Goal: Communication & Community: Answer question/provide support

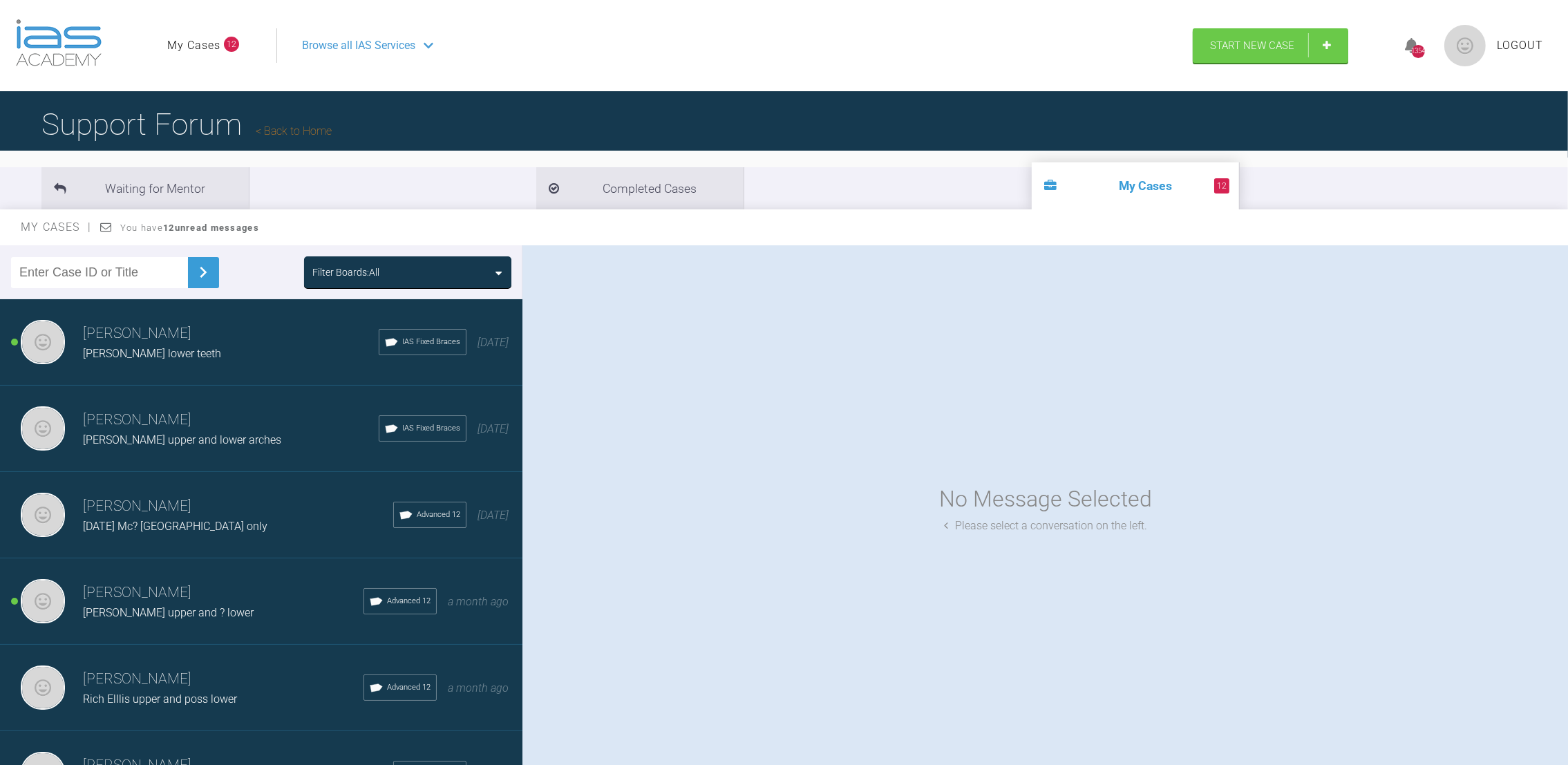
click at [185, 336] on h3 "[PERSON_NAME]" at bounding box center [230, 334] width 296 height 24
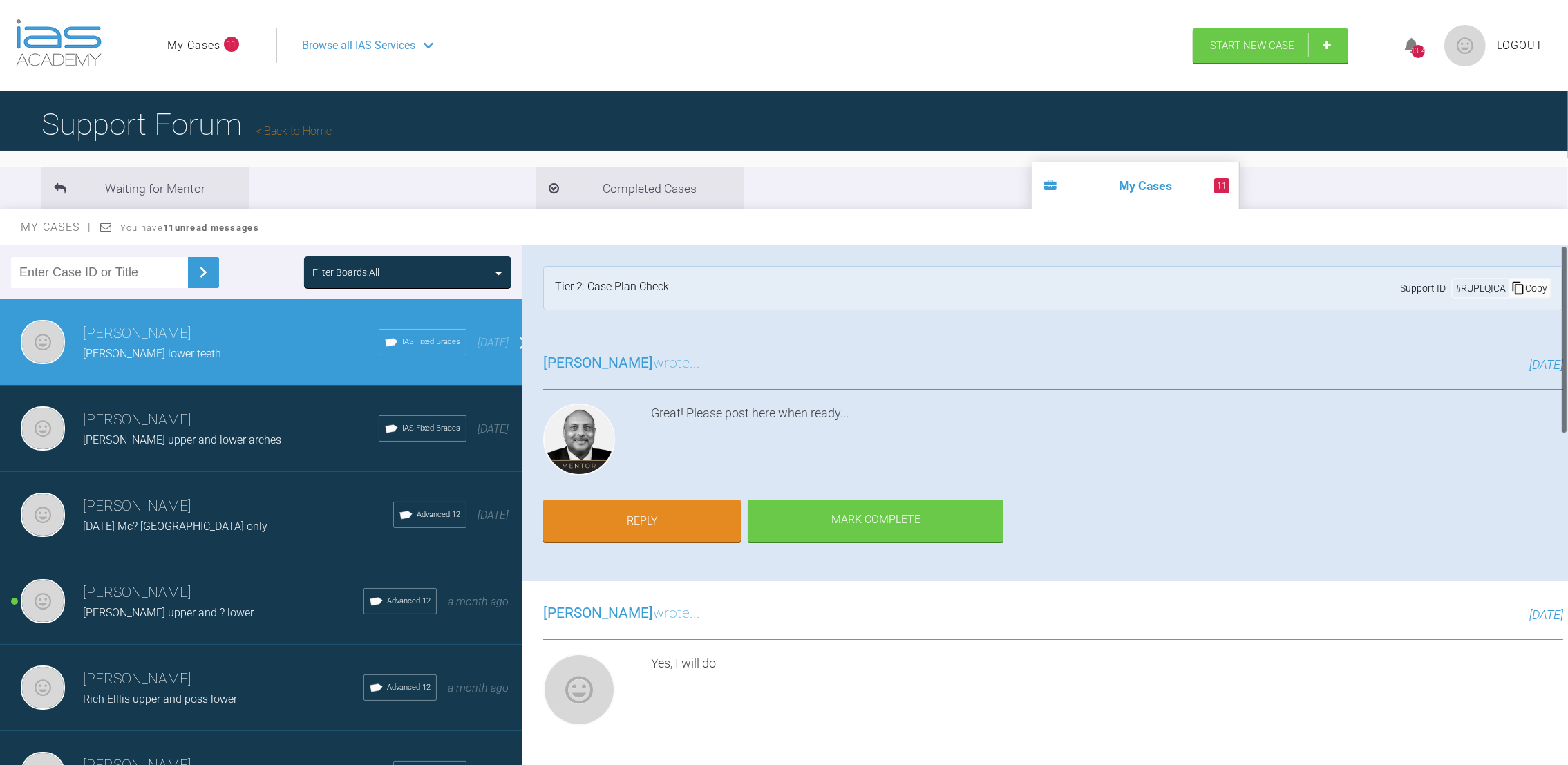
drag, startPoint x: 1562, startPoint y: 287, endPoint x: 1586, endPoint y: 248, distance: 45.8
click at [1567, 248] on html "My Cases 11 Logout Browse all IAS Services Start New Case 1354 Logout Support F…" at bounding box center [784, 454] width 1568 height 908
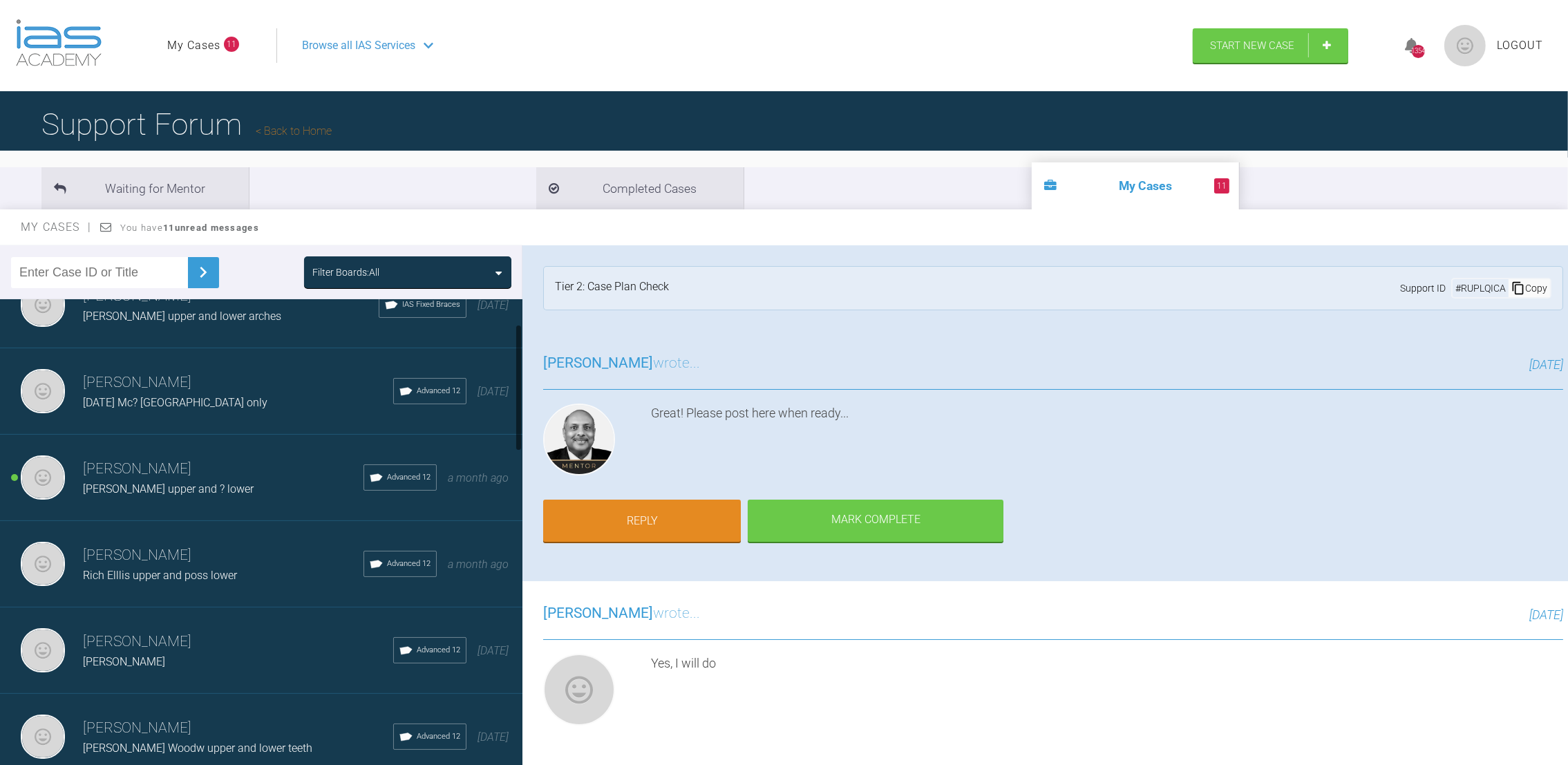
drag, startPoint x: 517, startPoint y: 357, endPoint x: 521, endPoint y: 390, distance: 33.2
click at [521, 390] on div at bounding box center [518, 535] width 7 height 471
click at [215, 480] on span "[PERSON_NAME] upper and ? lower" at bounding box center [168, 486] width 171 height 13
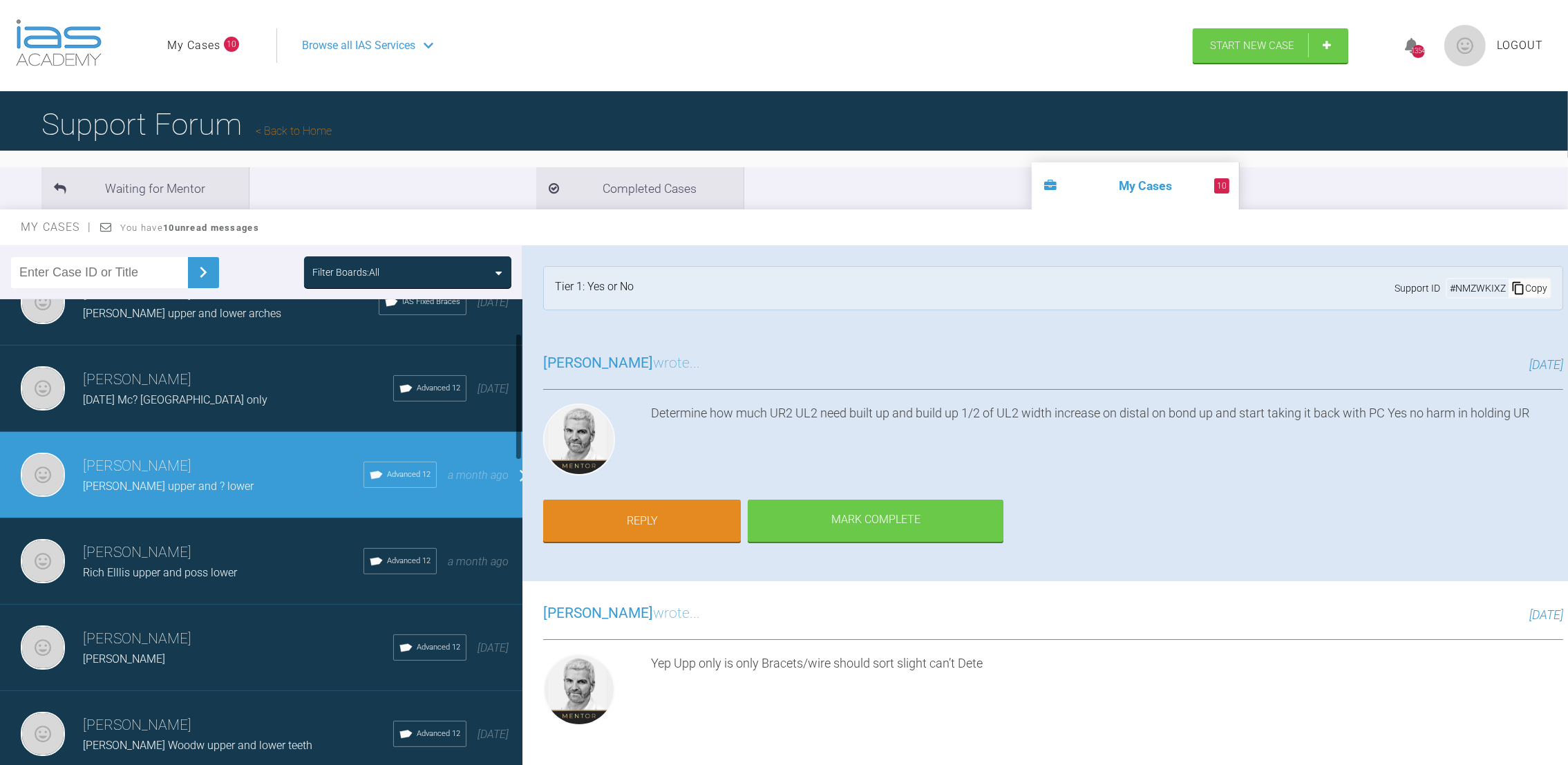
click at [194, 555] on h3 "[PERSON_NAME]" at bounding box center [223, 553] width 280 height 24
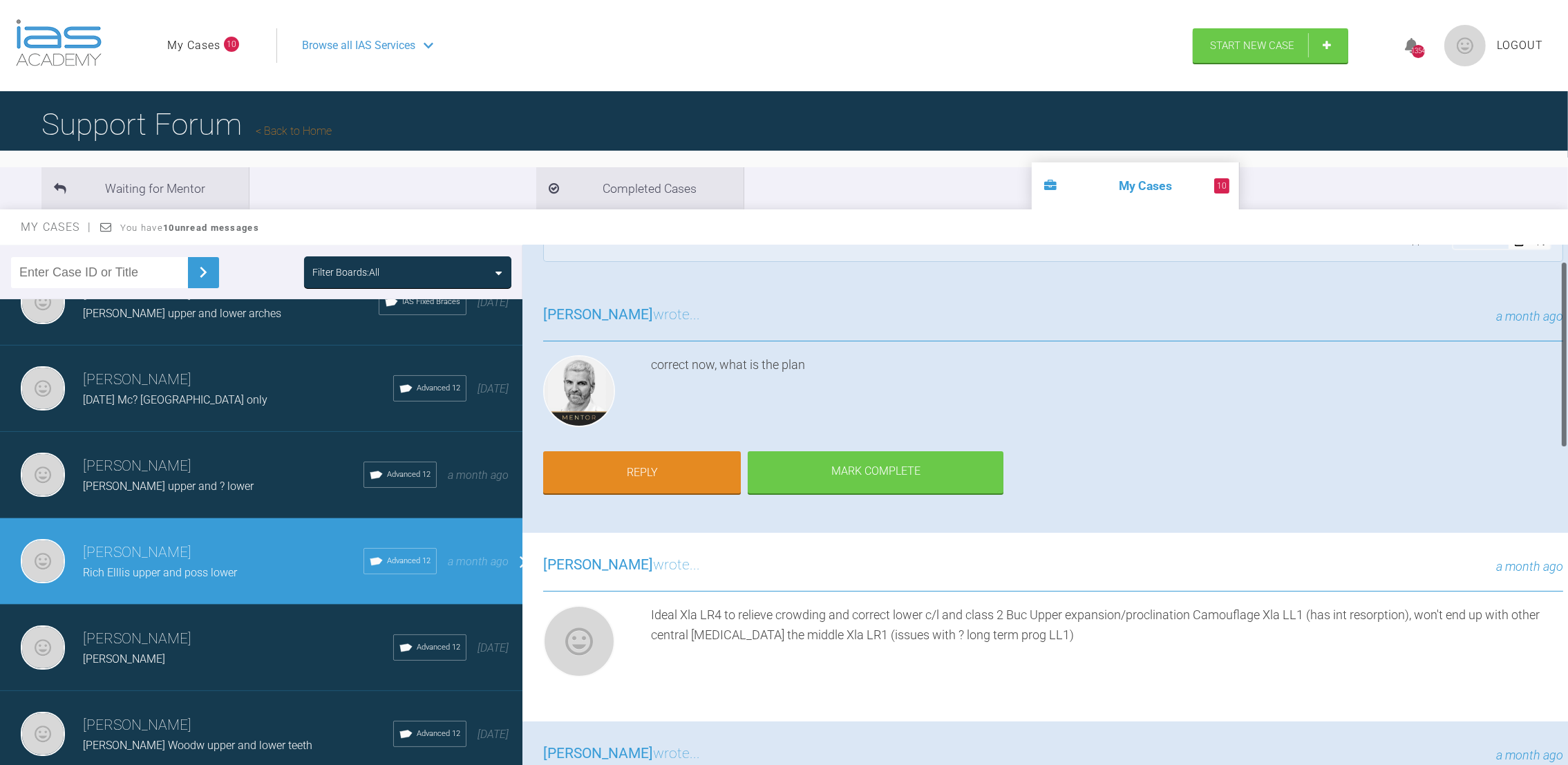
scroll to position [43, 0]
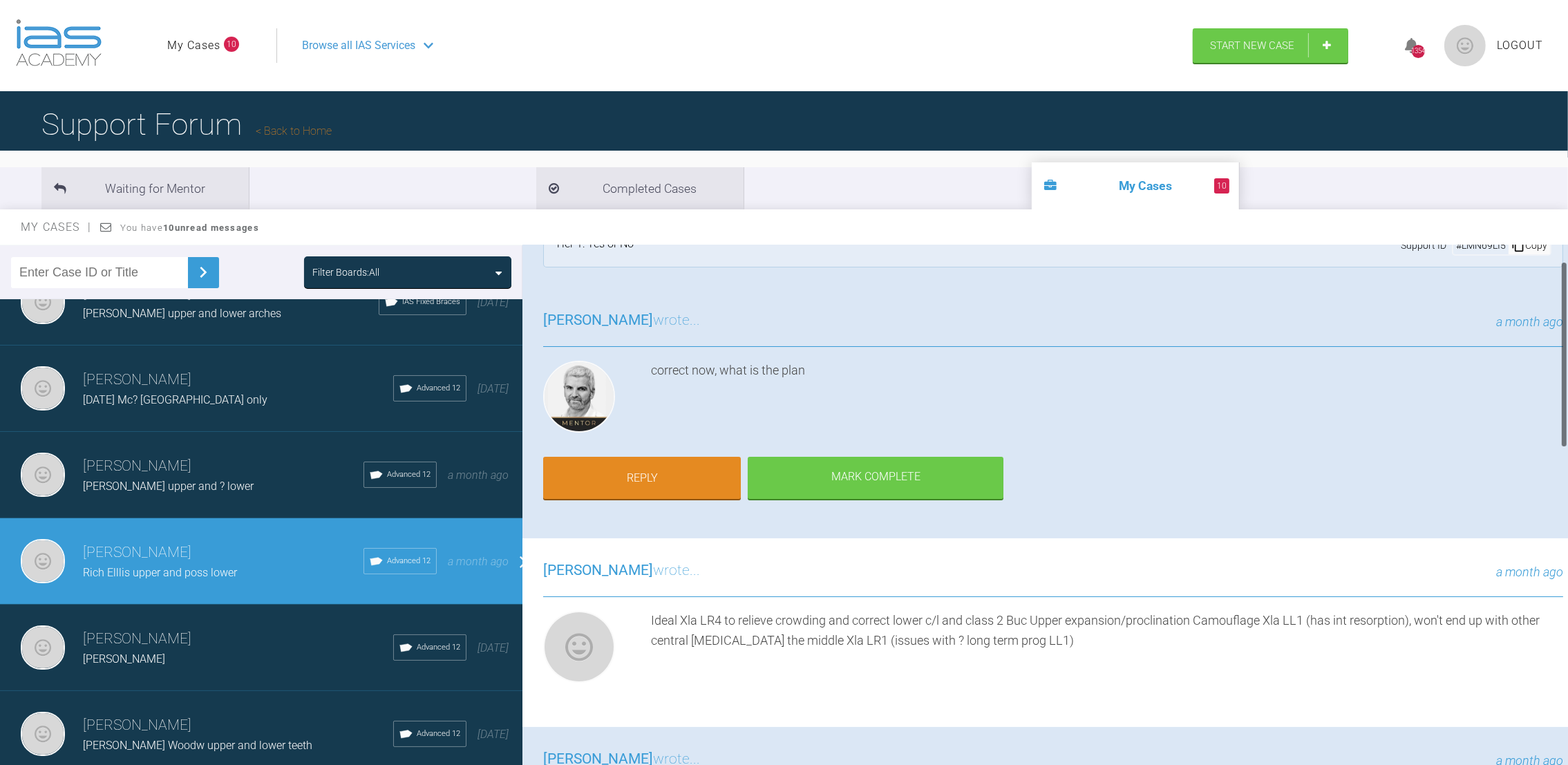
drag, startPoint x: 1564, startPoint y: 323, endPoint x: 1564, endPoint y: 339, distance: 16.0
click at [1564, 339] on div at bounding box center [1564, 353] width 5 height 186
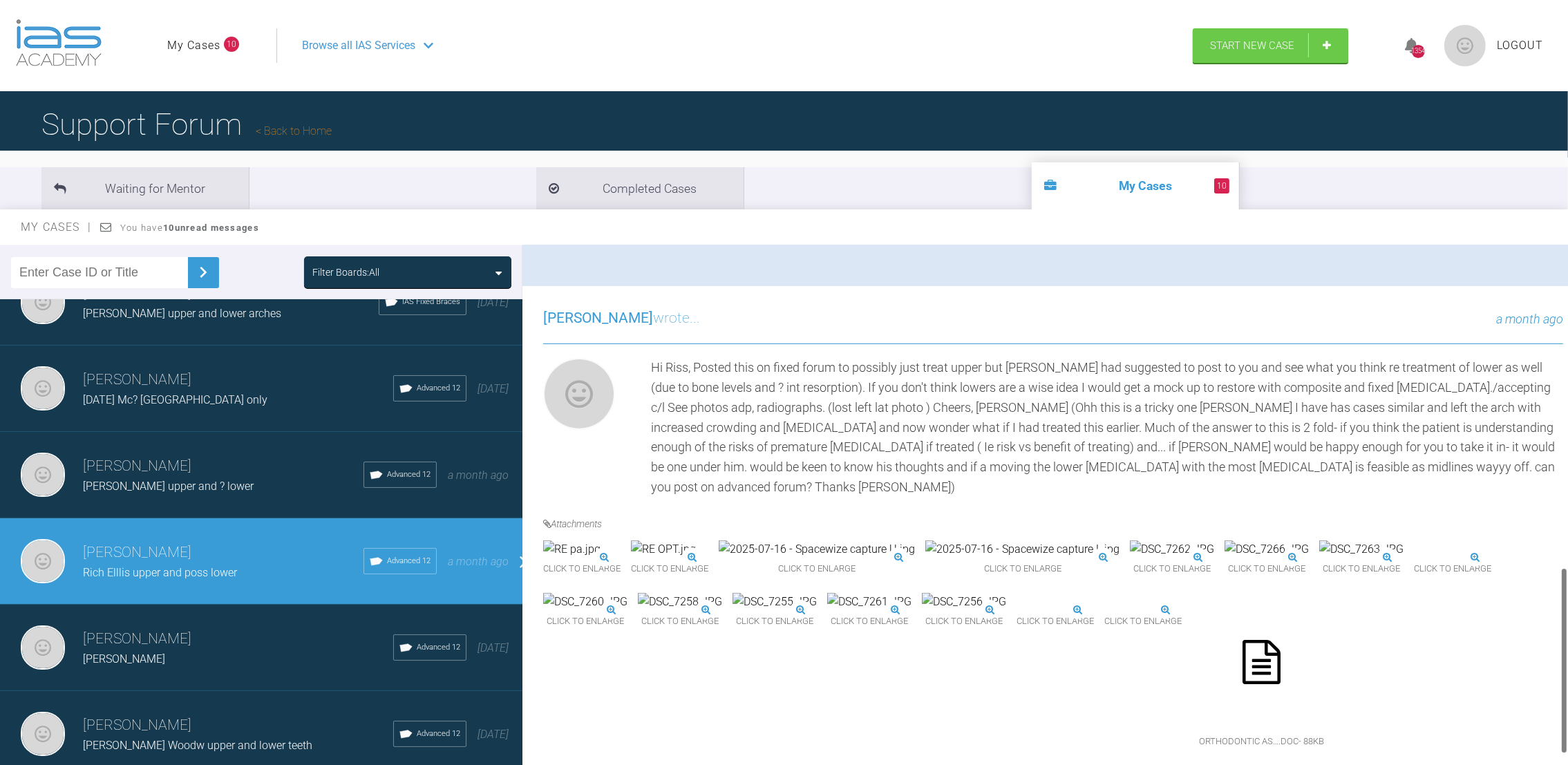
scroll to position [922, 0]
drag, startPoint x: 1564, startPoint y: 283, endPoint x: 1586, endPoint y: 591, distance: 308.8
click at [1567, 591] on html "My Cases 10 Logout Browse all IAS Services Start New Case 1354 Logout Support F…" at bounding box center [784, 454] width 1568 height 908
click at [561, 540] on img at bounding box center [572, 549] width 57 height 18
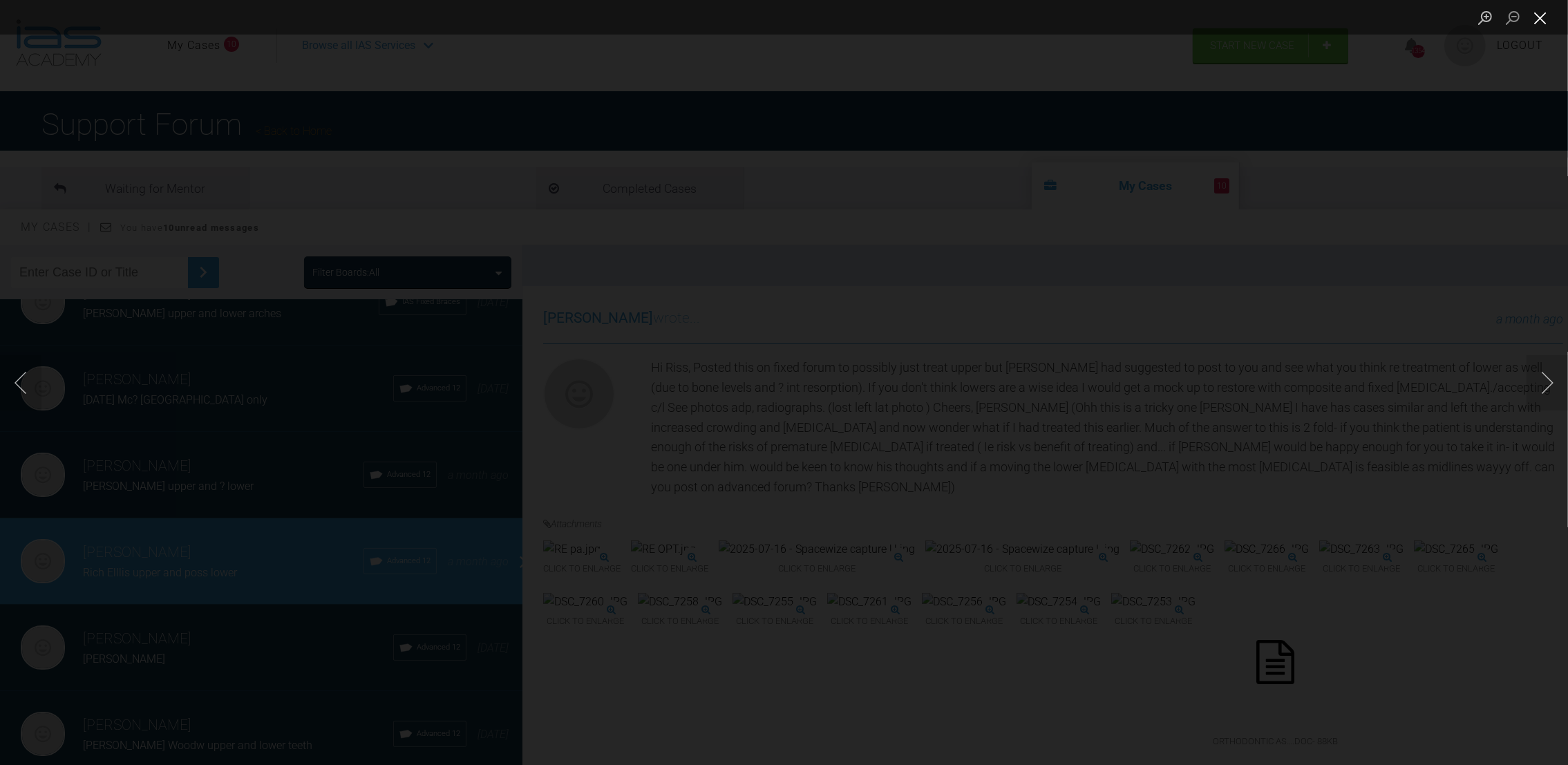
click at [1547, 16] on button "Close lightbox" at bounding box center [1540, 17] width 28 height 24
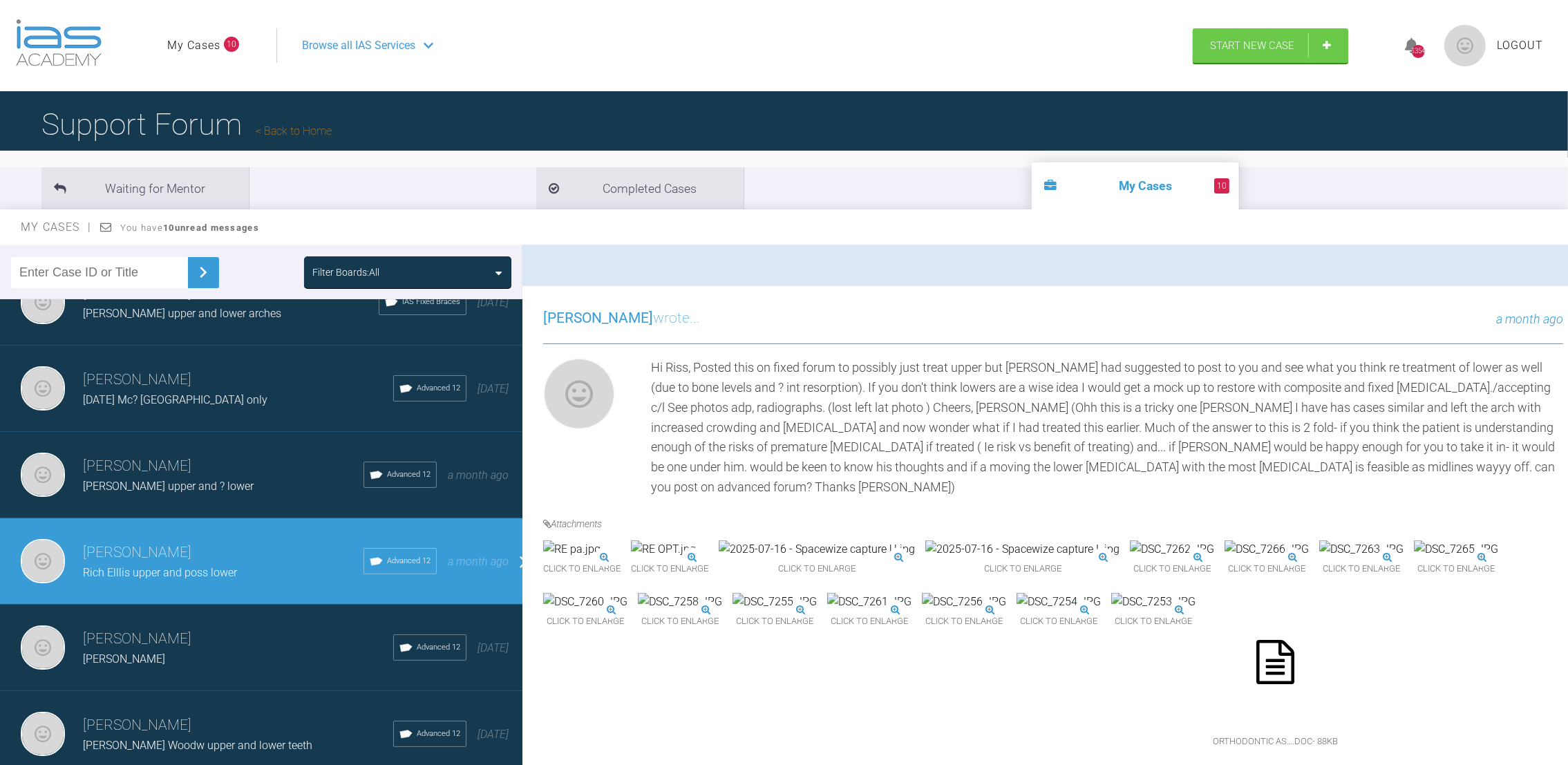
click at [1547, 16] on button "Close lightbox" at bounding box center [1540, 17] width 28 height 24
drag, startPoint x: 1562, startPoint y: 667, endPoint x: 1574, endPoint y: 664, distance: 12.4
click at [1567, 664] on html "My Cases 10 Logout Browse all IAS Services Start New Case 1354 Logout Support F…" at bounding box center [784, 454] width 1568 height 908
drag, startPoint x: 1243, startPoint y: 673, endPoint x: 1290, endPoint y: 662, distance: 48.3
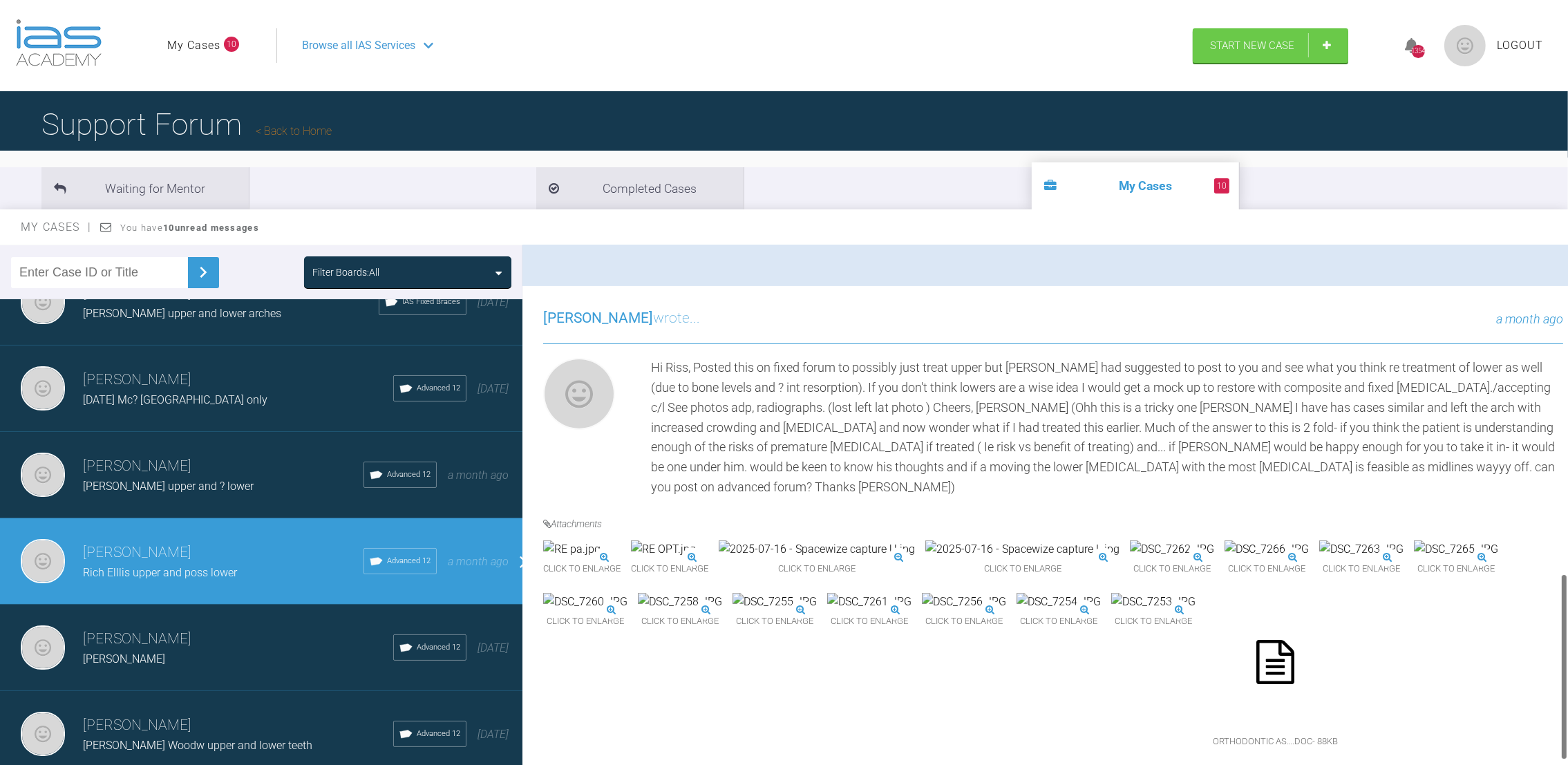
click at [1290, 662] on div "Click to enlarge Click to enlarge Click to enlarge Click to enlarge Click to en…" at bounding box center [1053, 653] width 1020 height 225
drag, startPoint x: 1290, startPoint y: 662, endPoint x: 1197, endPoint y: 524, distance: 166.4
click at [817, 593] on img at bounding box center [774, 602] width 84 height 18
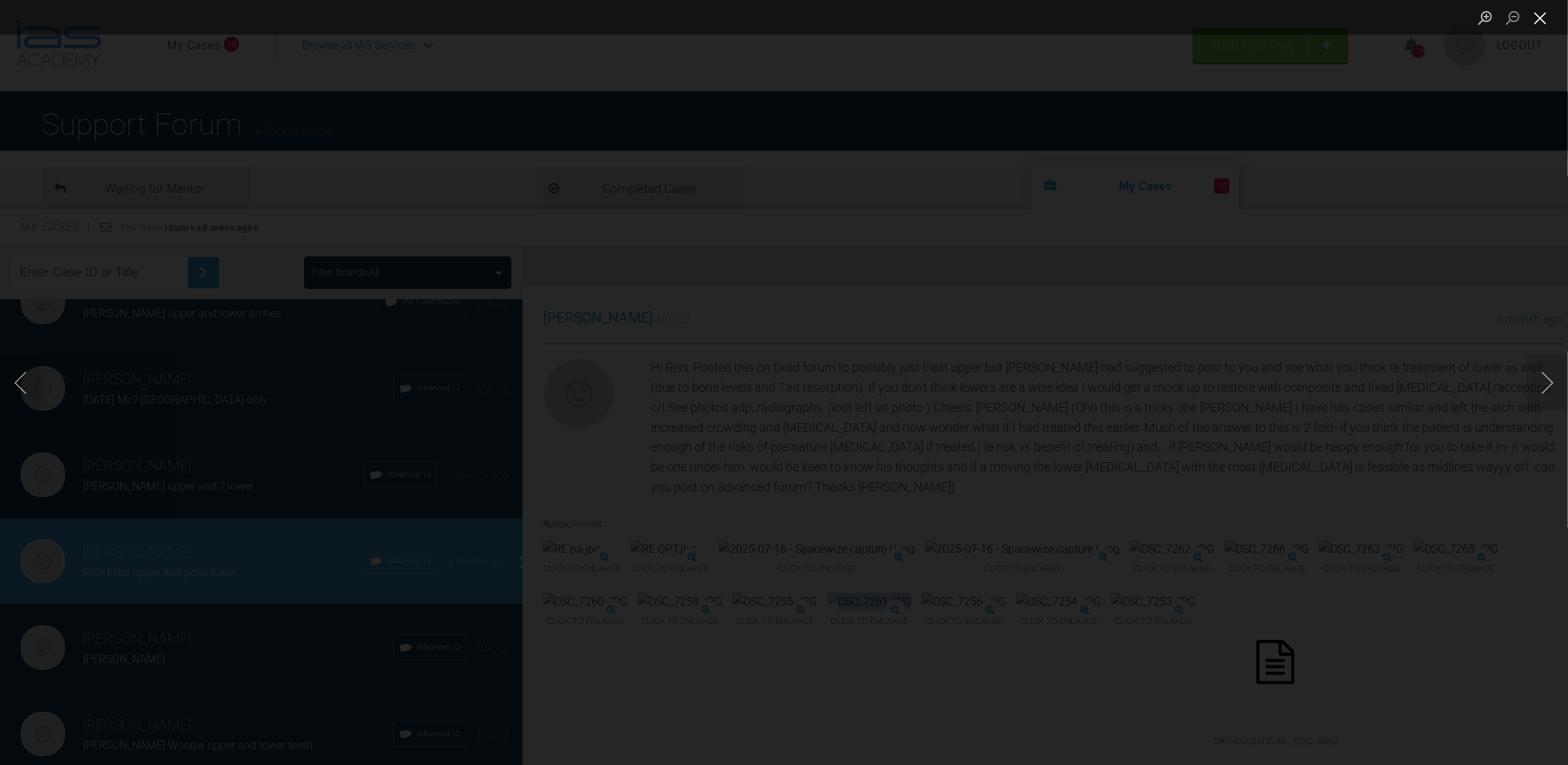
click at [1544, 20] on button "Close lightbox" at bounding box center [1540, 17] width 28 height 24
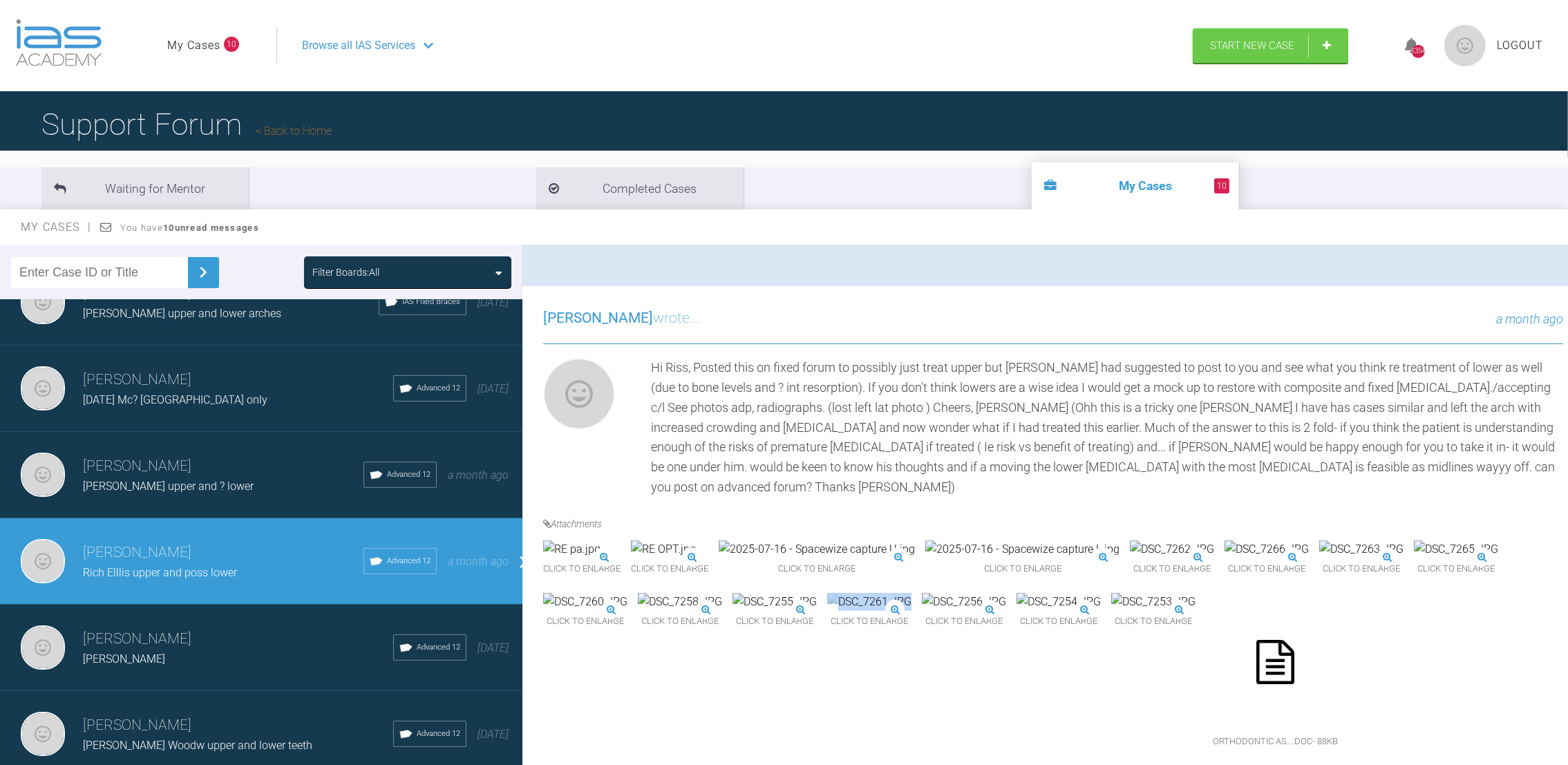
click at [1544, 20] on button "Close lightbox" at bounding box center [1540, 17] width 28 height 24
click at [1383, 667] on div "Click to enlarge Click to enlarge Click to enlarge Click to enlarge Click to en…" at bounding box center [1053, 653] width 1020 height 225
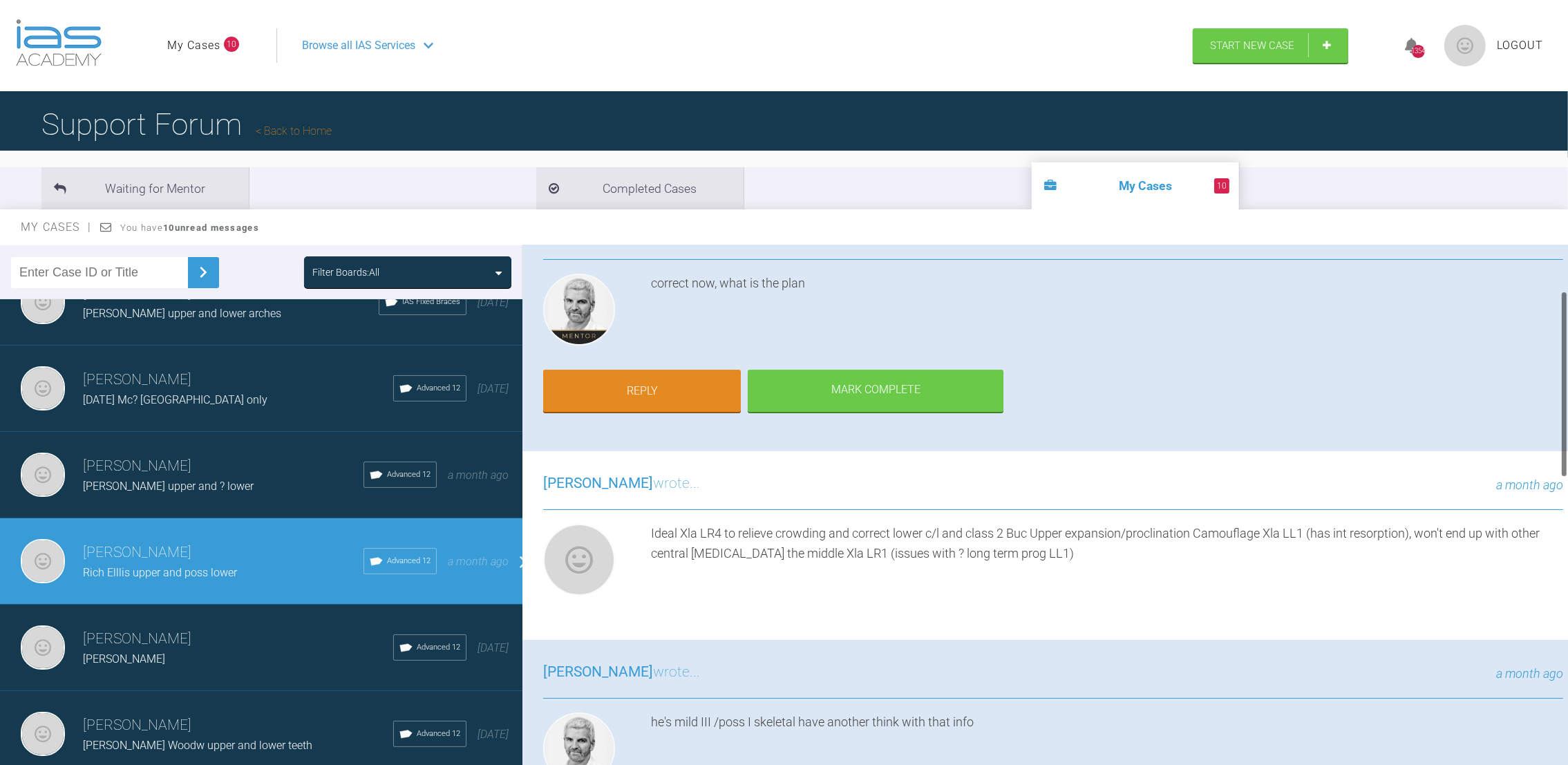
scroll to position [131, 0]
drag, startPoint x: 1564, startPoint y: 619, endPoint x: 1560, endPoint y: 337, distance: 282.0
click at [1560, 337] on div at bounding box center [1563, 508] width 7 height 526
click at [644, 382] on link "Reply" at bounding box center [641, 391] width 198 height 43
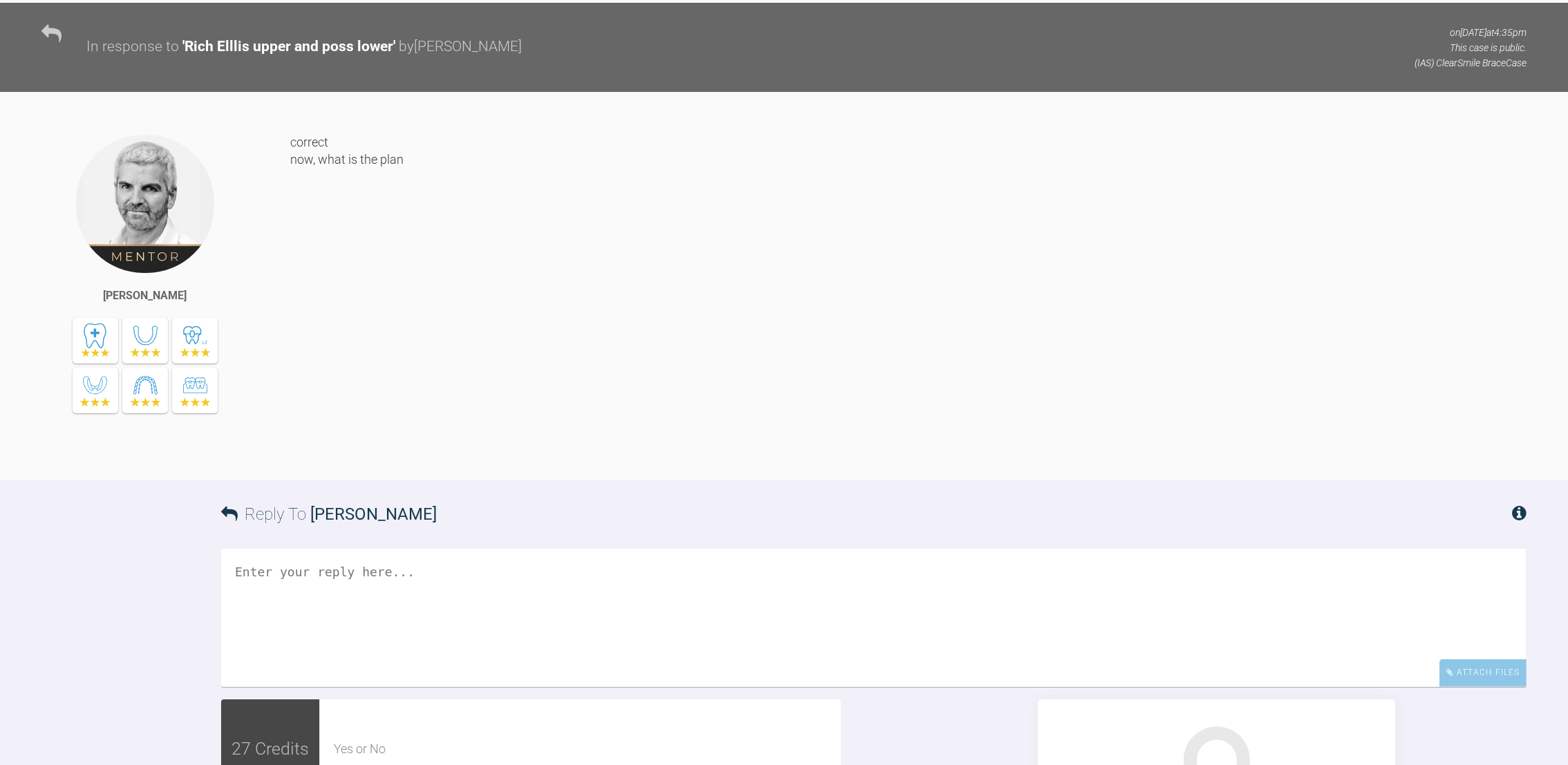
scroll to position [2416, 0]
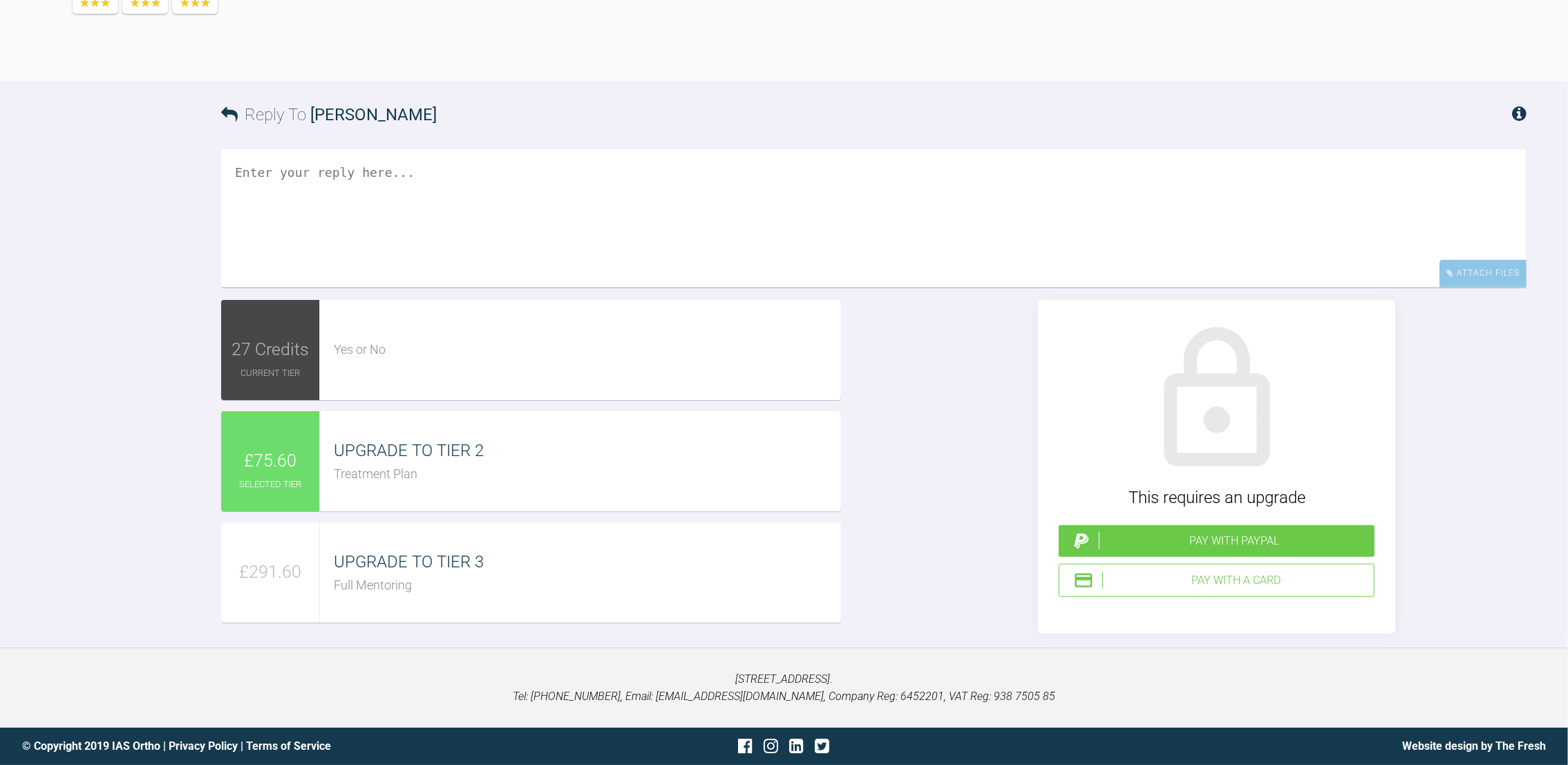
click at [382, 170] on textarea at bounding box center [873, 218] width 1305 height 138
click at [376, 212] on textarea "Spoke to pt Option 1 - xla LR4" at bounding box center [873, 218] width 1305 height 138
drag, startPoint x: 512, startPoint y: 248, endPoint x: 235, endPoint y: 210, distance: 279.6
click at [235, 210] on textarea "Spoke to pt Option 1 - xla - pt not too keen on losing this tooth with prog of …" at bounding box center [873, 218] width 1305 height 138
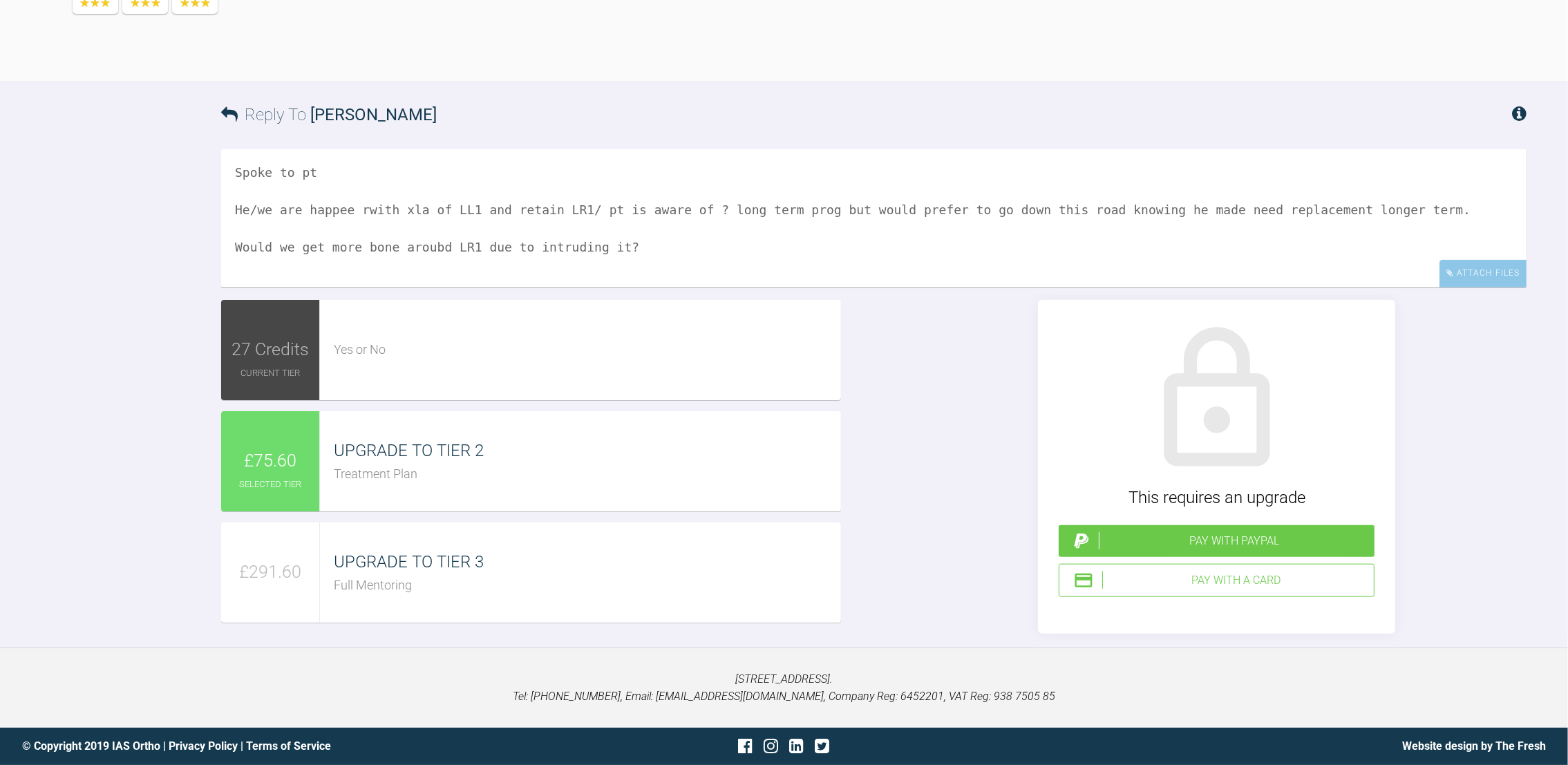
click at [428, 245] on textarea "Spoke to pt He/we are happee rwith xla of LL1 and retain LR1/ pt is aware of ? …" at bounding box center [873, 218] width 1305 height 138
click at [647, 248] on textarea "Spoke to pt He/we are happee rwith xla of LL1 and retain LR1/ pt is aware of ? …" at bounding box center [873, 218] width 1305 height 138
click at [347, 207] on textarea "Spoke to pt He/we are happee rwith xla of LL1 and retain LR1/ pt is aware of ? …" at bounding box center [873, 218] width 1305 height 138
click at [349, 203] on textarea "Spoke to pt He/we are happy rwith xla of LL1 and retain LR1/ pt is aware of ? l…" at bounding box center [873, 218] width 1305 height 138
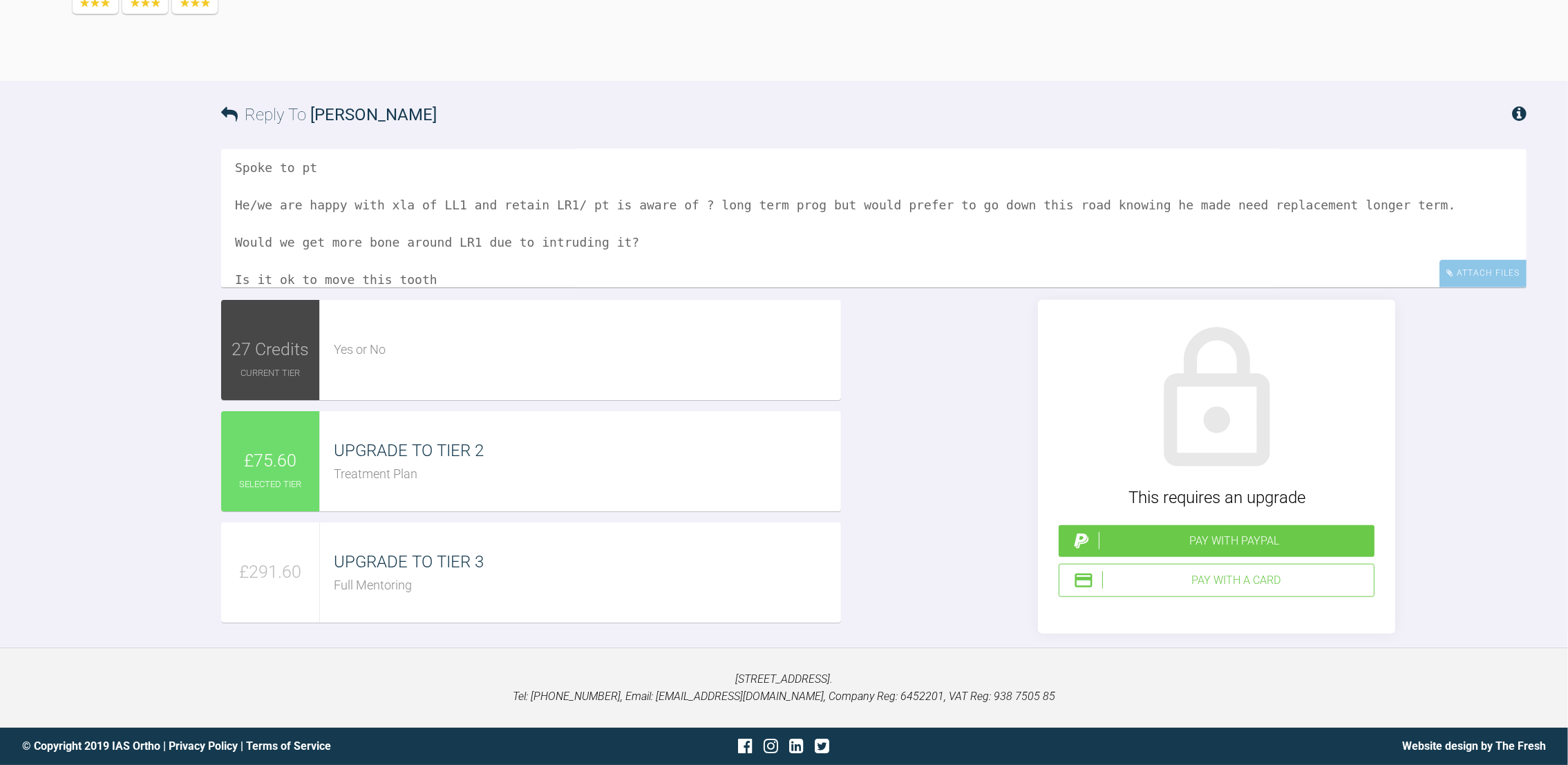
click at [550, 202] on textarea "Spoke to pt He/we are happy with xla of LL1 and retain LR1/ pt is aware of ? lo…" at bounding box center [873, 218] width 1305 height 138
click at [390, 262] on textarea "Spoke to pt He/we are happy with xla of LL1 and retain LR1 - he doesnt want the…" at bounding box center [873, 218] width 1305 height 138
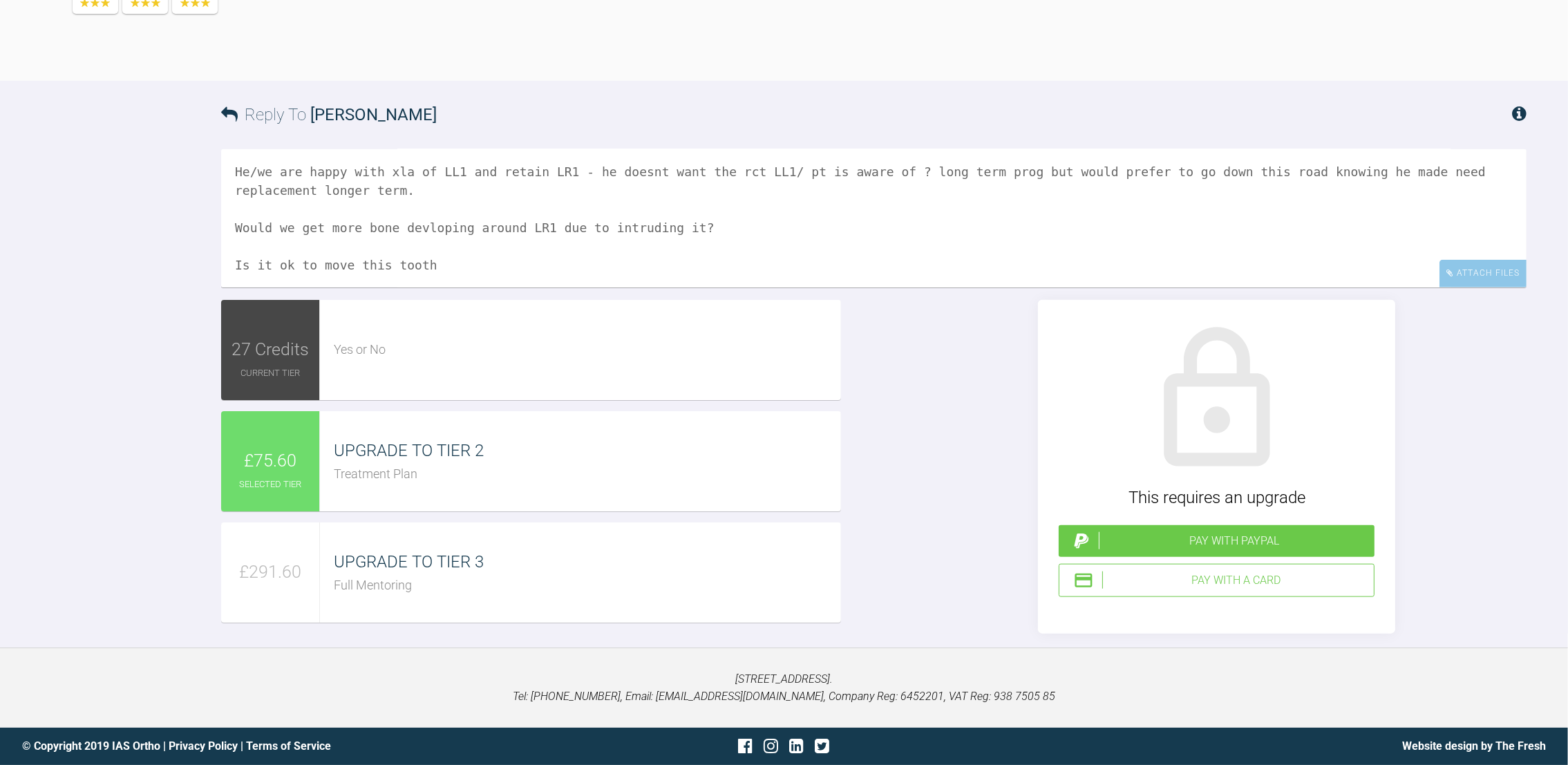
click at [376, 262] on textarea "Spoke to pt He/we are happy with xla of LL1 and retain LR1 - he doesnt want the…" at bounding box center [873, 218] width 1305 height 138
click at [449, 271] on textarea "Spoke to pt He/we are happy with xla of LL1 and retain LR1 - he doesnt want the…" at bounding box center [873, 218] width 1305 height 138
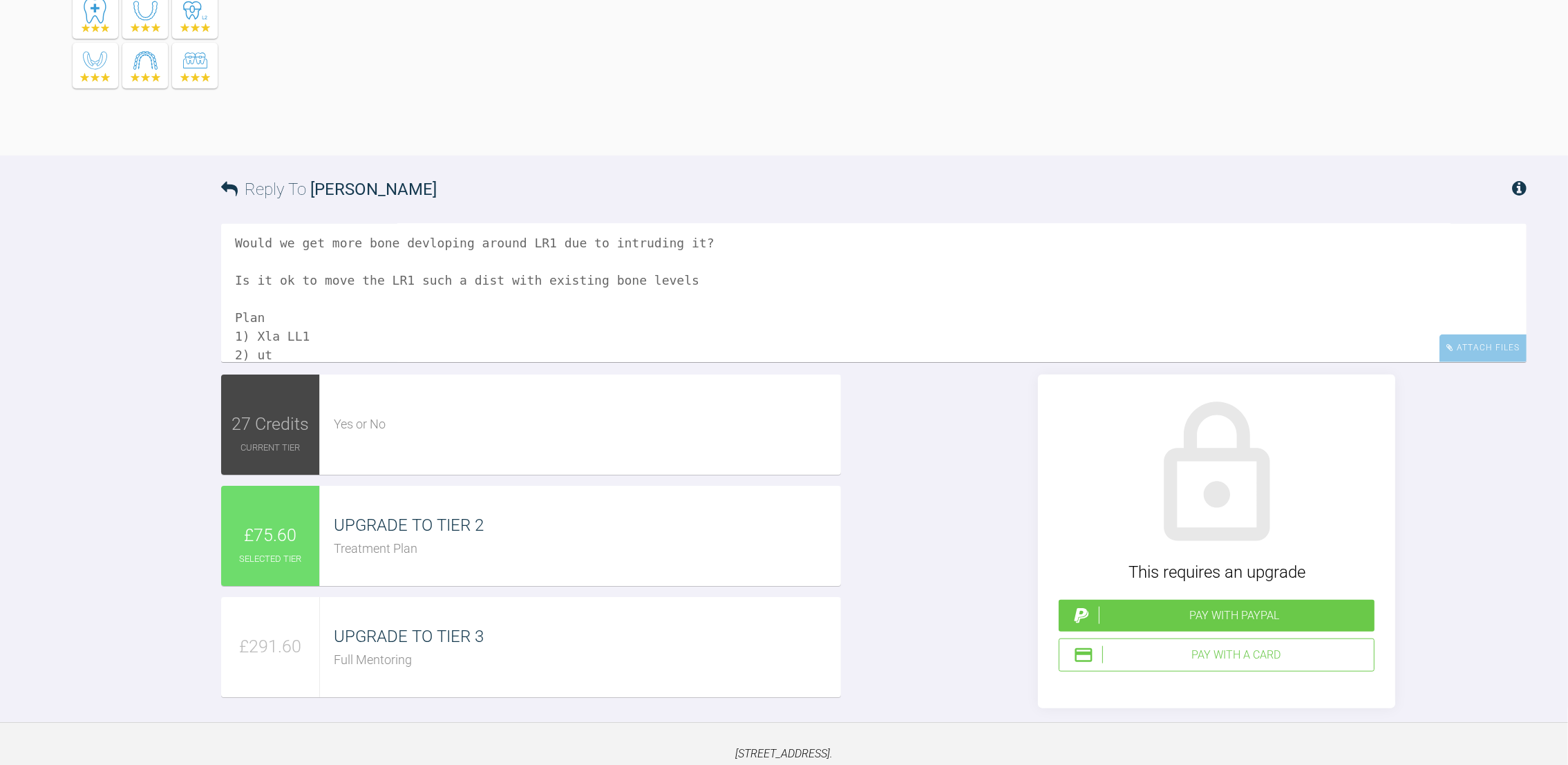
scroll to position [2223, 0]
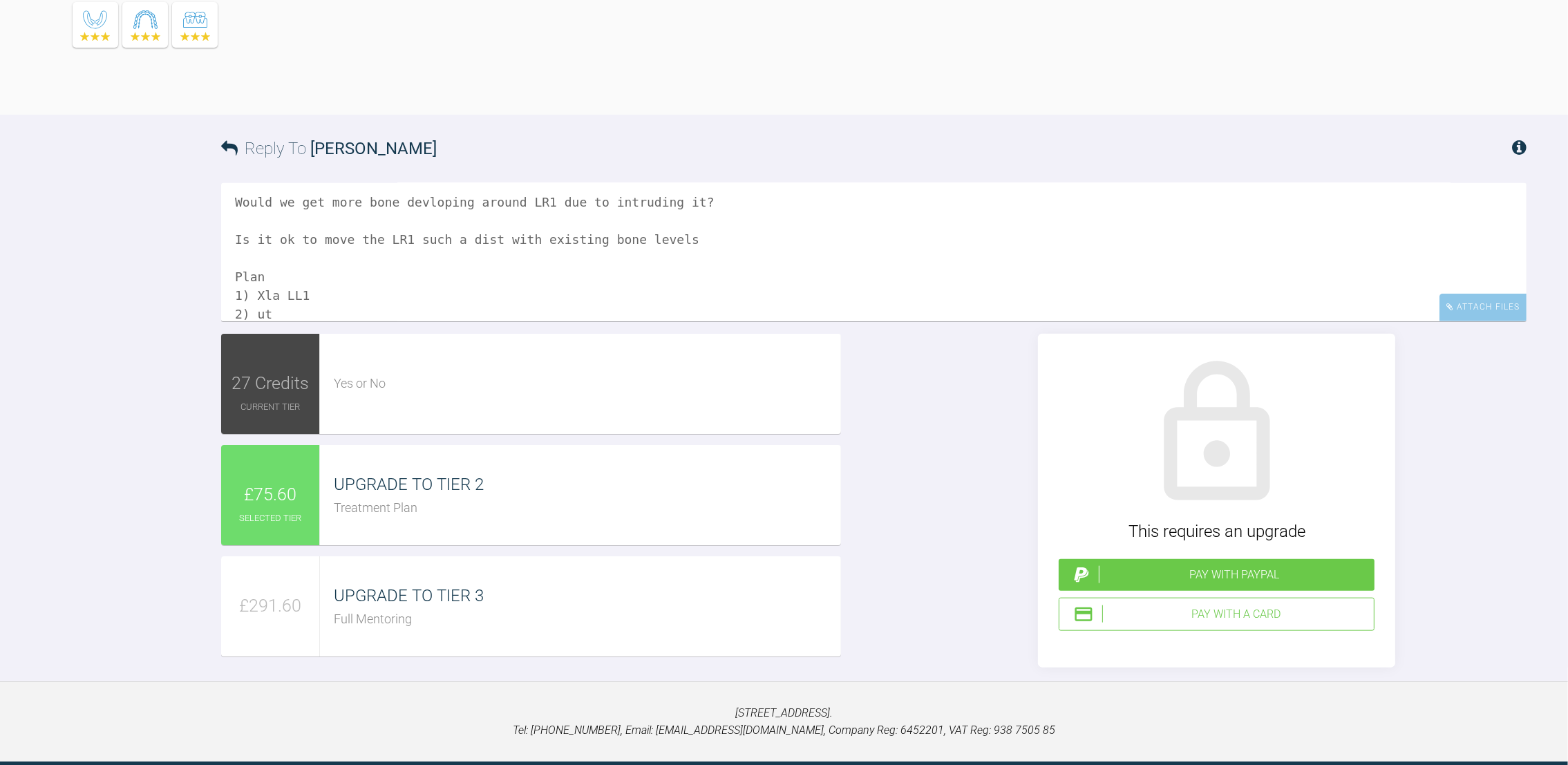
click at [296, 321] on textarea "Spoke to pt He/we are happy with xla of LL1 and retain LR1 - he doesnt want the…" at bounding box center [873, 252] width 1305 height 138
click at [292, 334] on div "Spoke to pt He/we are happy with xla of LL1 and retain LR1 - he doesnt want the…" at bounding box center [873, 258] width 1305 height 151
click at [292, 321] on textarea "Spoke to pt He/we are happy with xla of LL1 and retain LR1 - he doesnt want the…" at bounding box center [873, 252] width 1305 height 138
click at [291, 321] on textarea "Spoke to pt He/we are happy with xla of LL1 and retain LR1 - he doesnt want the…" at bounding box center [873, 252] width 1305 height 138
click at [385, 321] on textarea "Spoke to pt He/we are happy with xla of LL1 and retain LR1 - he doesnt want the…" at bounding box center [873, 252] width 1305 height 138
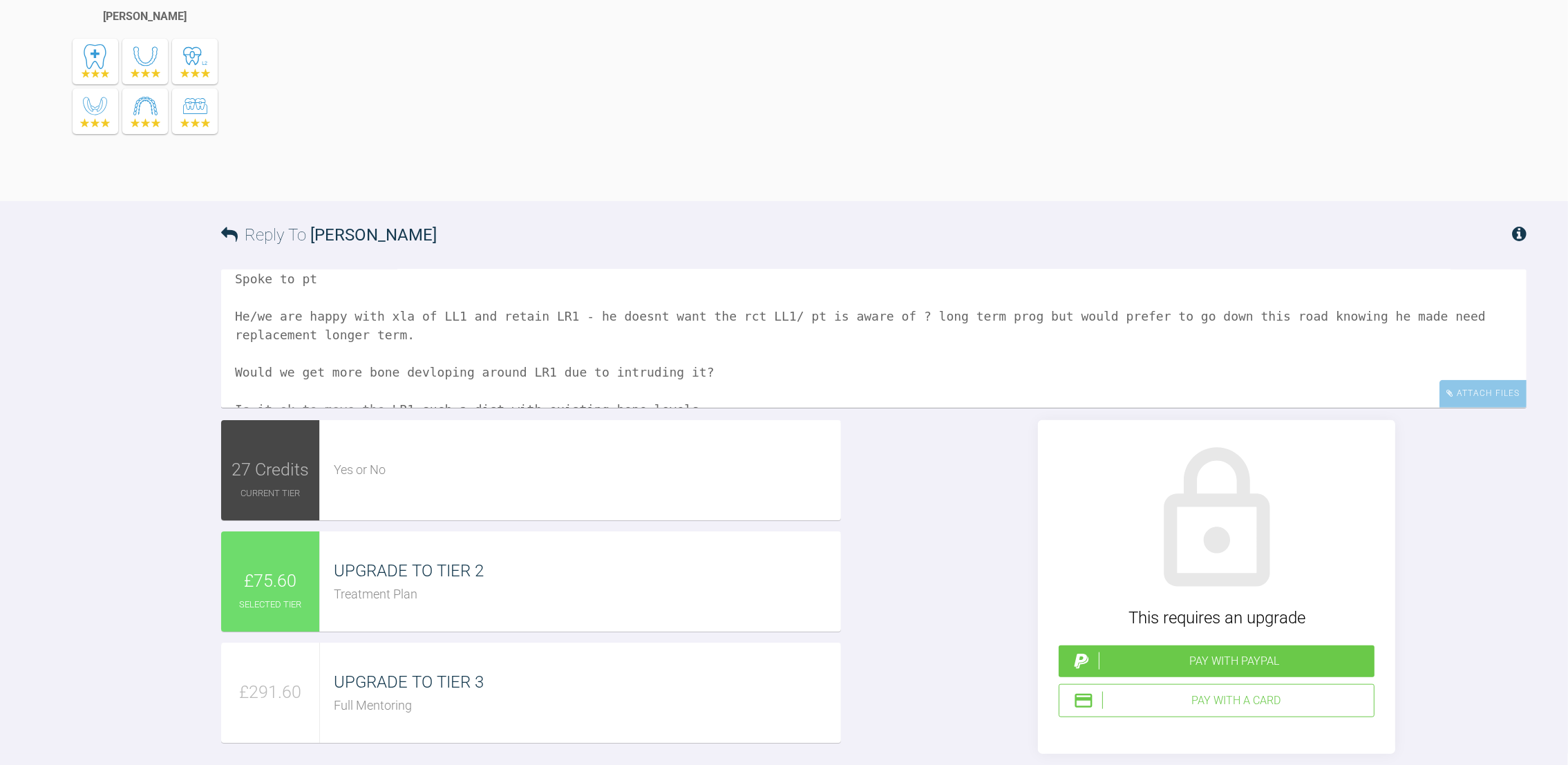
scroll to position [2, 0]
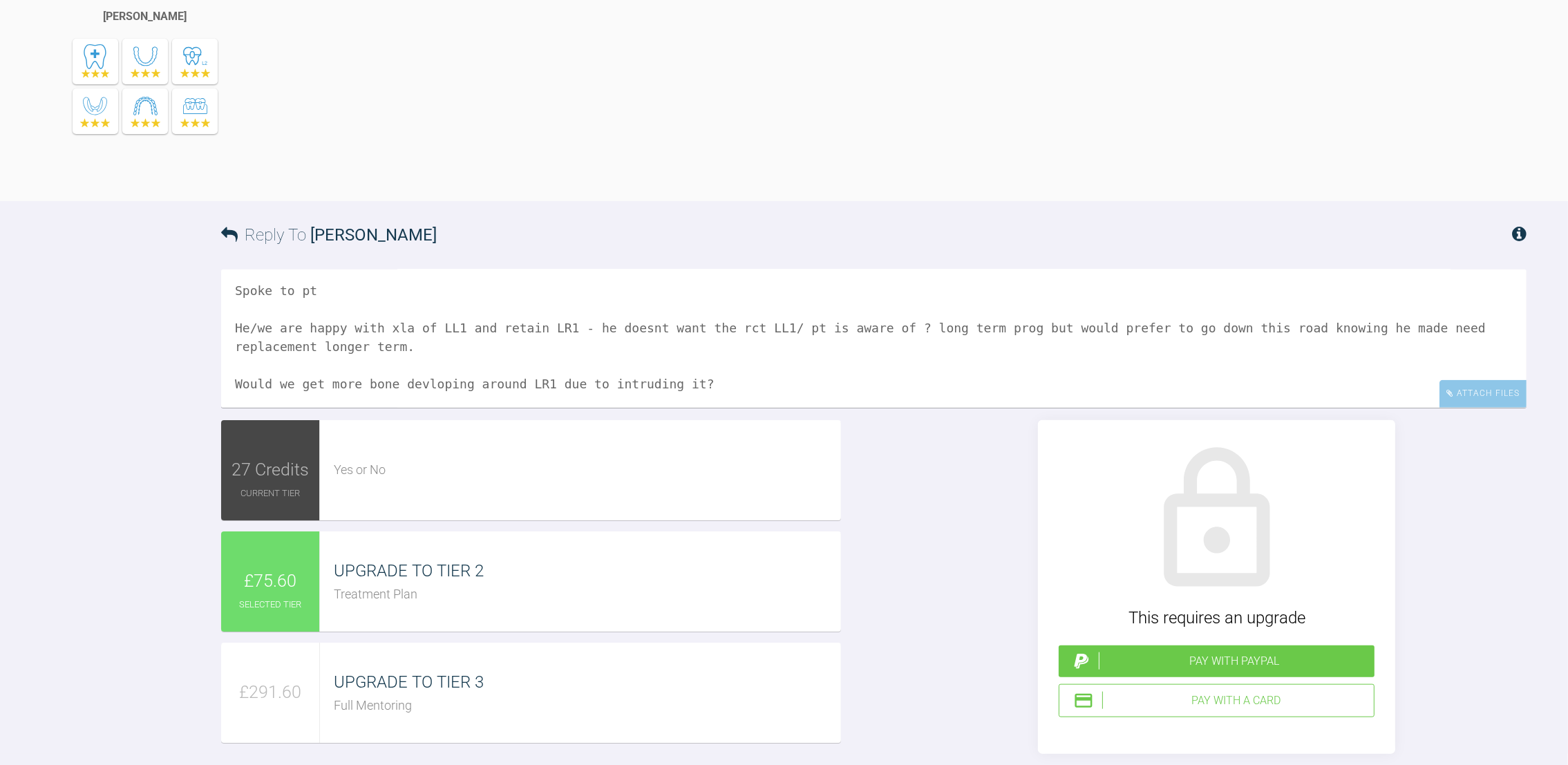
click at [411, 408] on textarea "Spoke to pt He/we are happy with xla of LL1 and retain LR1 - he doesnt want the…" at bounding box center [873, 339] width 1305 height 138
click at [371, 408] on textarea "Spoke to pt He/we are happy with xla of LL1 and retain LR1 - he doesnt want the…" at bounding box center [873, 339] width 1305 height 138
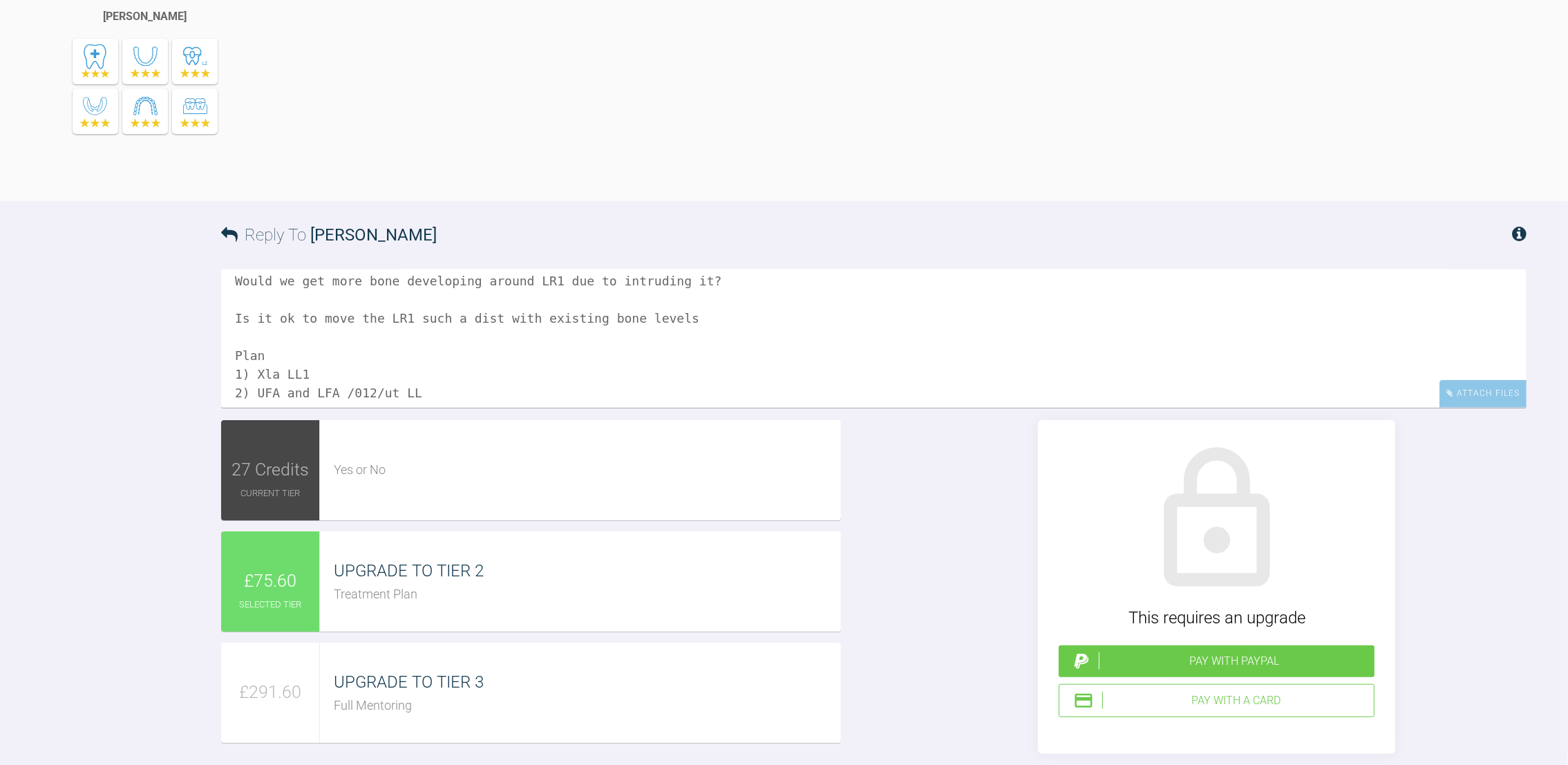
scroll to position [131, 0]
click at [412, 408] on textarea "Spoke to pt He/we are happy with xla of LL1 and retain LR1 - he doesnt want the…" at bounding box center [873, 339] width 1305 height 138
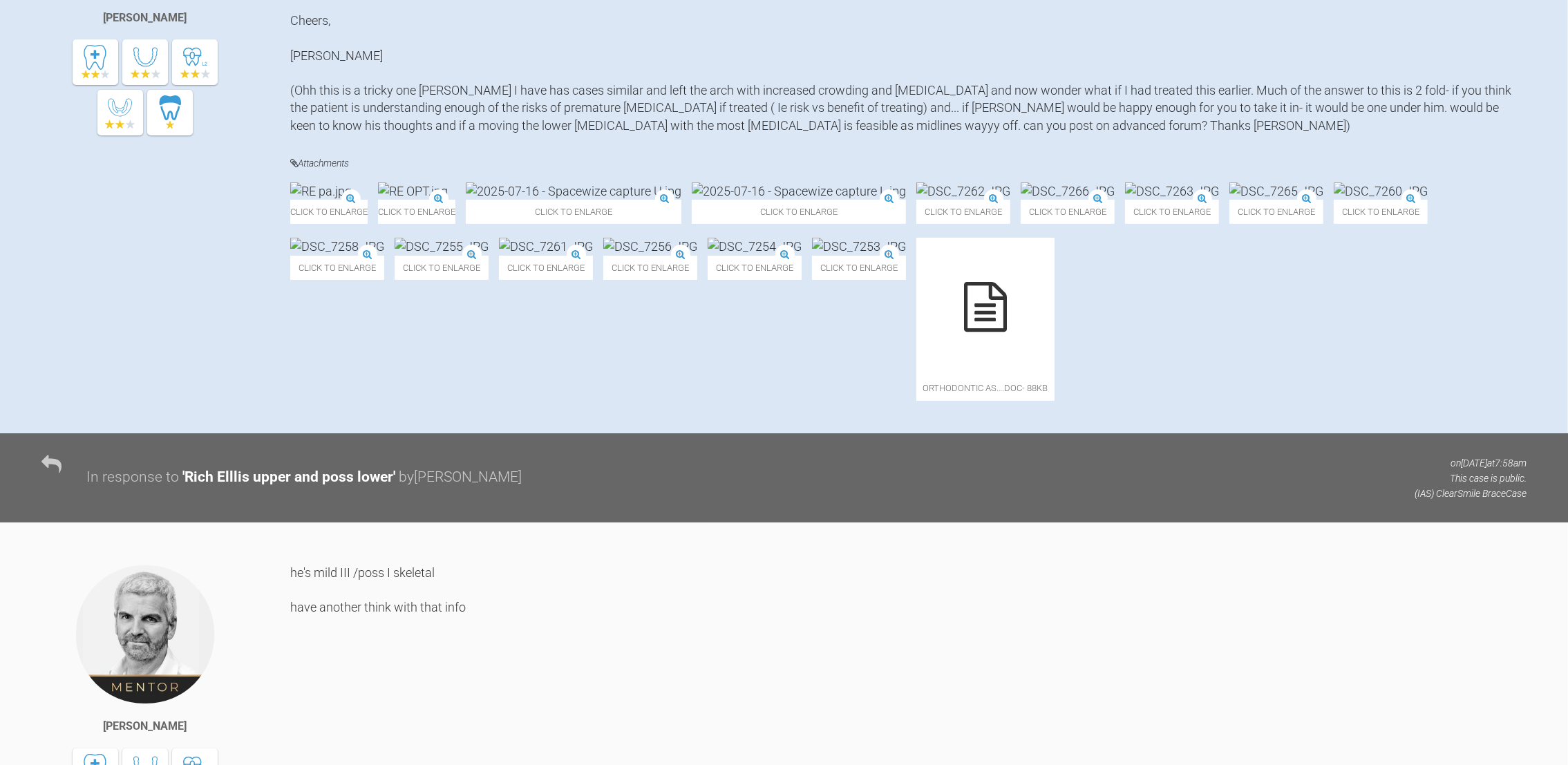
scroll to position [424, 0]
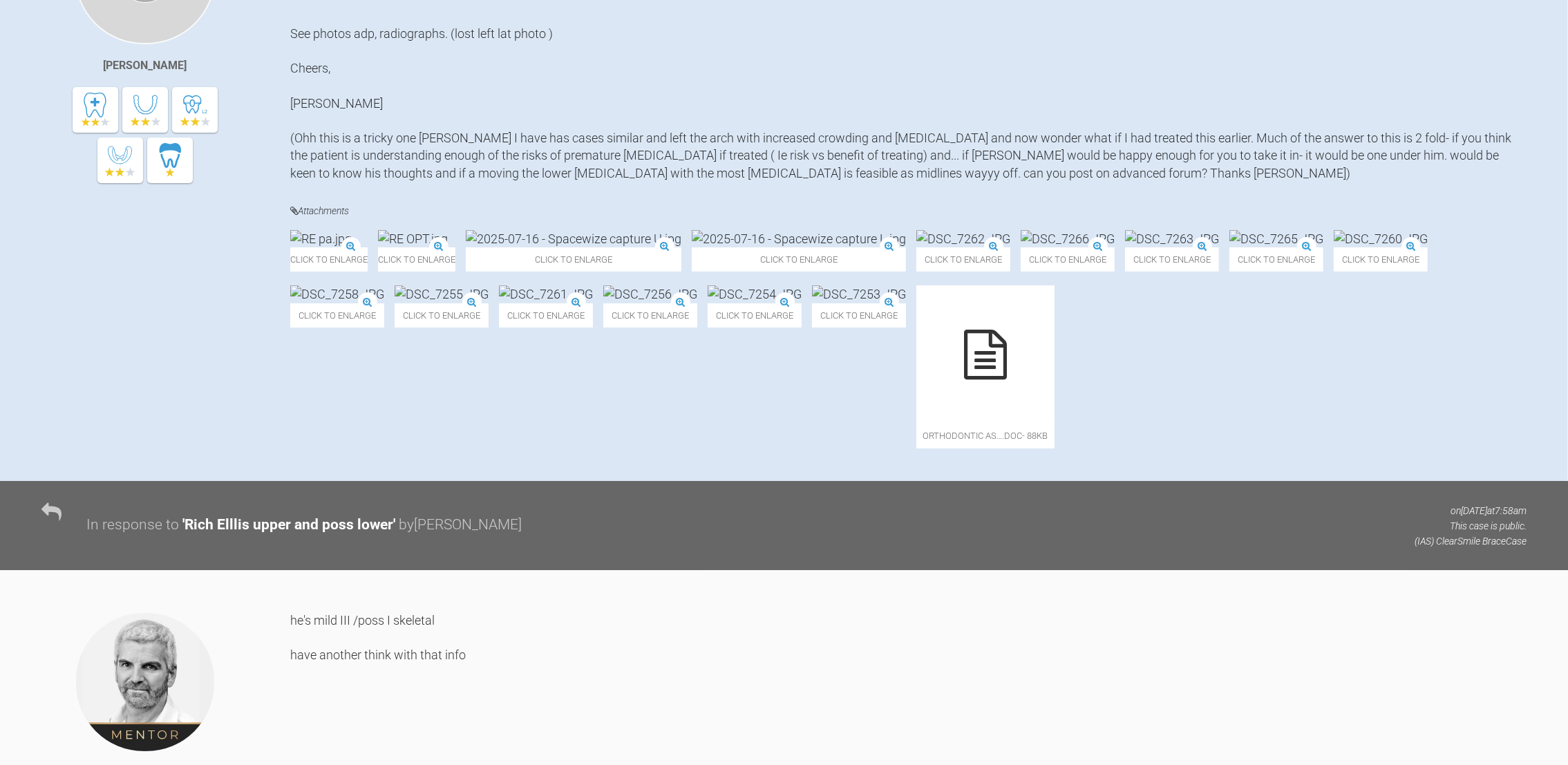
click at [801, 303] on img at bounding box center [754, 294] width 94 height 17
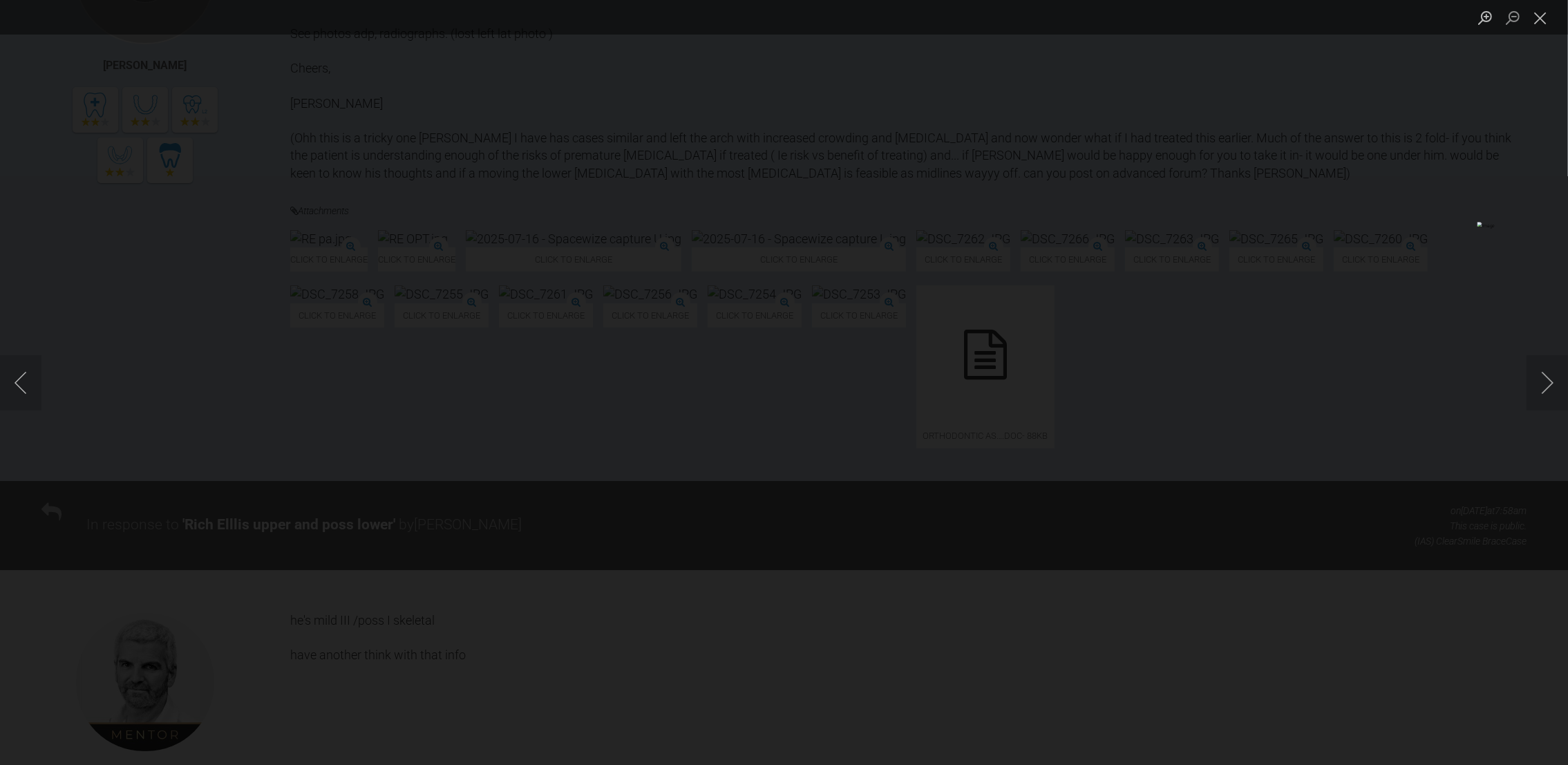
click at [567, 344] on img "Lightbox" at bounding box center [238, 381] width 658 height 321
click at [1543, 24] on button "Close lightbox" at bounding box center [1540, 17] width 28 height 24
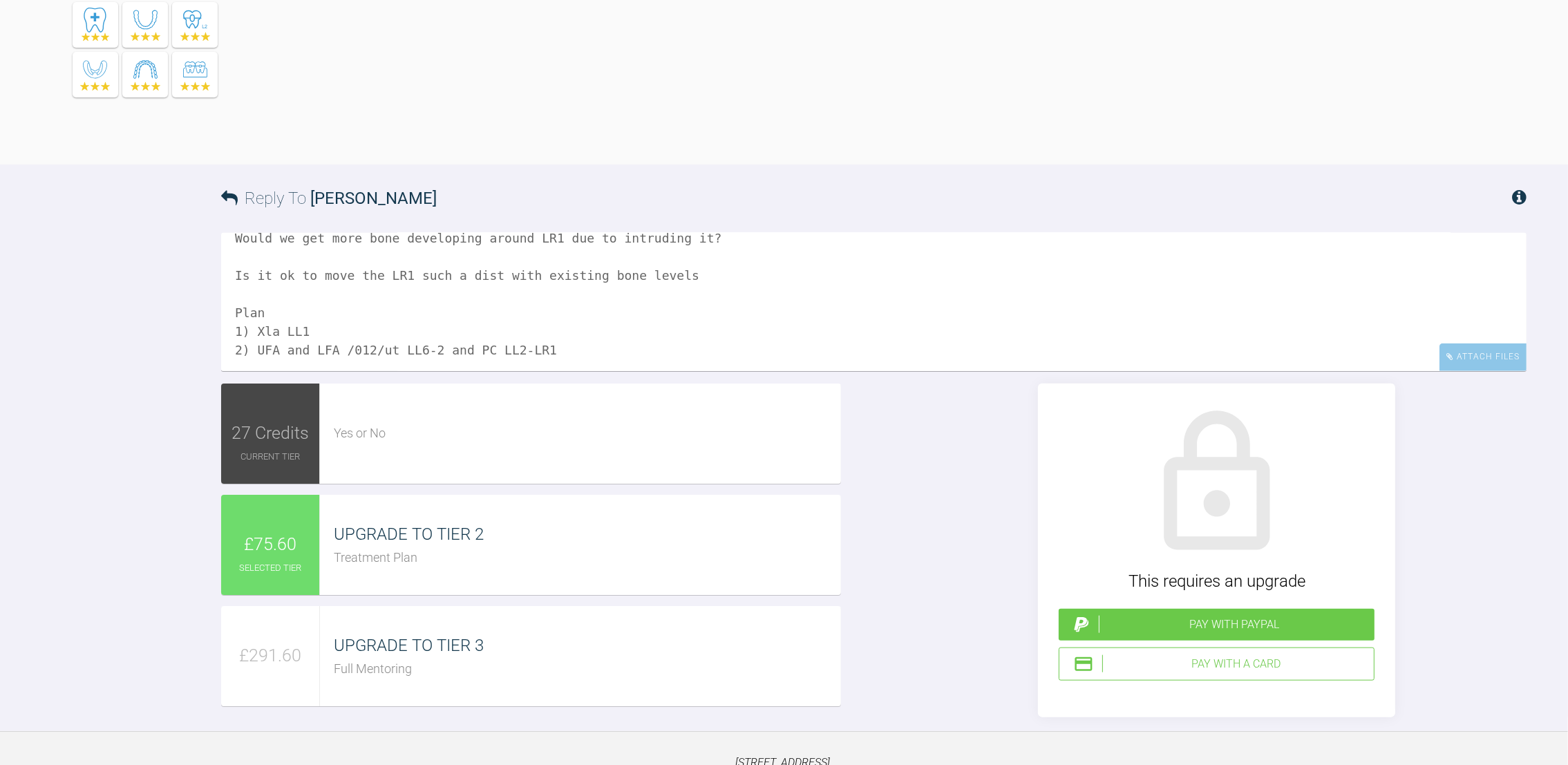
scroll to position [131, 0]
click at [235, 371] on textarea "Spoke to pt He/we are happy with xla of LL1 and retain LR1 - he doesnt want the…" at bounding box center [873, 302] width 1305 height 138
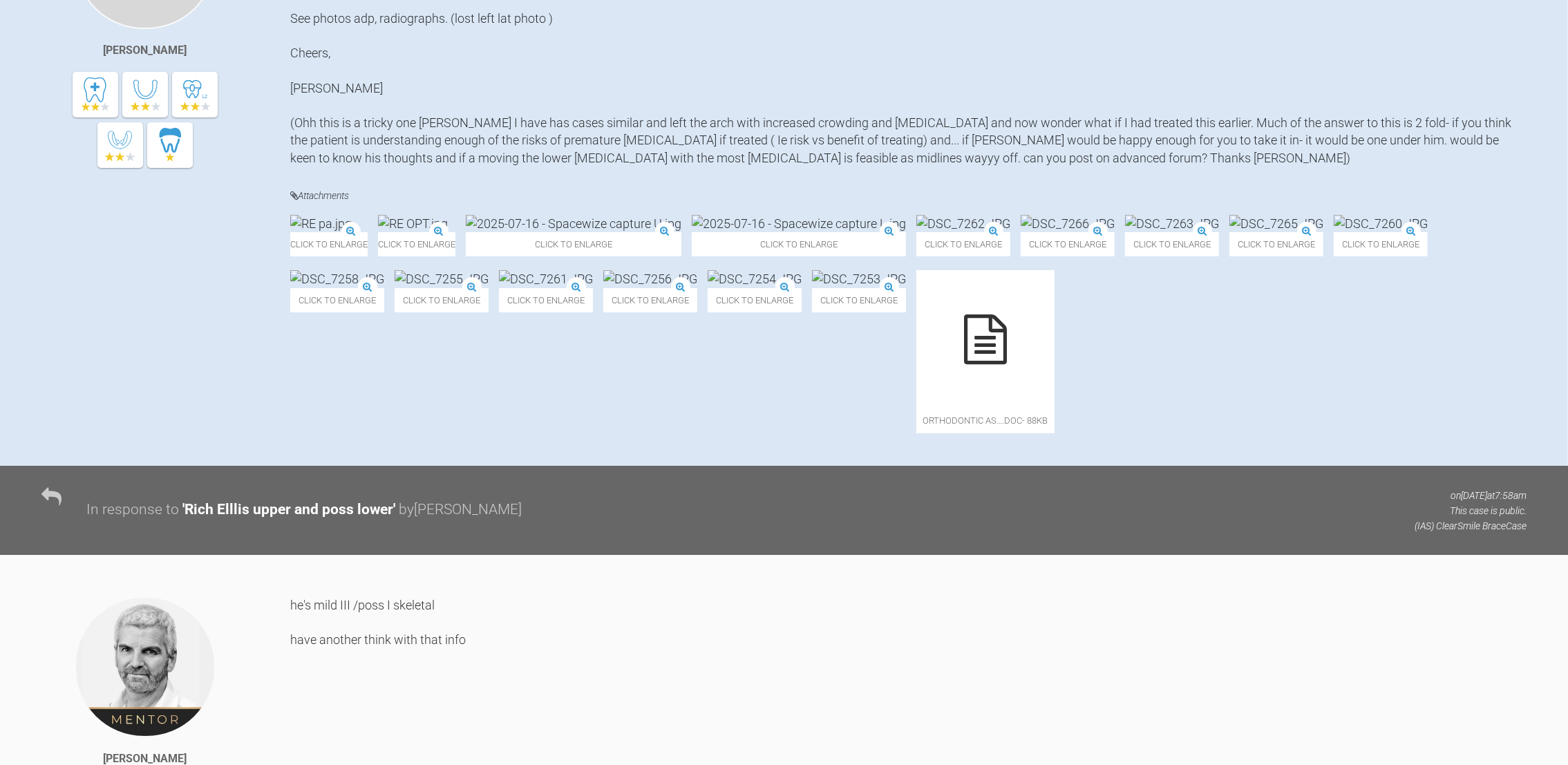
scroll to position [436, 0]
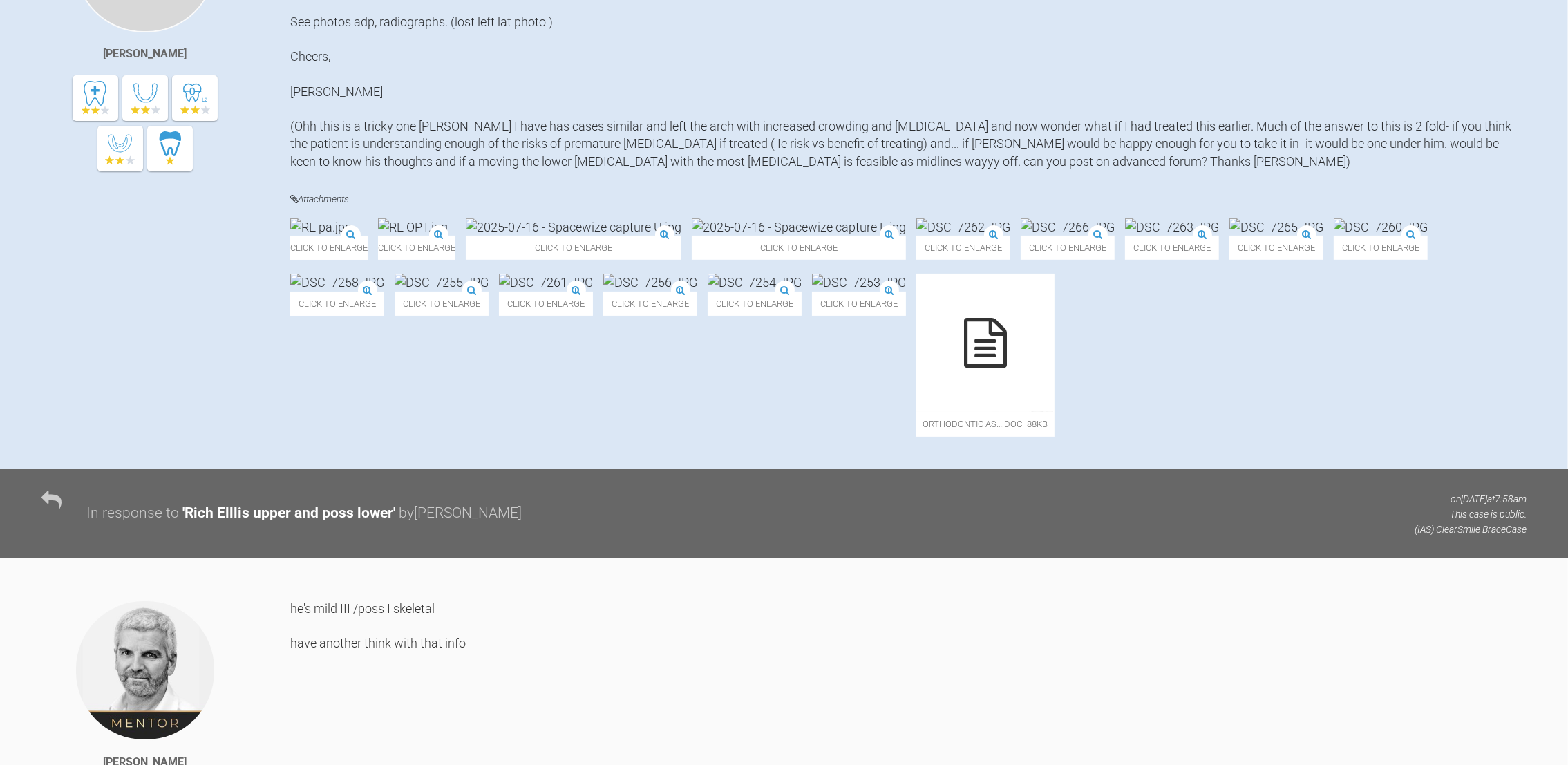
type textarea "Spoke to pt He/we are happy with xla of LL1 and retain LR1 - he doesnt want the…"
click at [384, 291] on img at bounding box center [337, 282] width 94 height 17
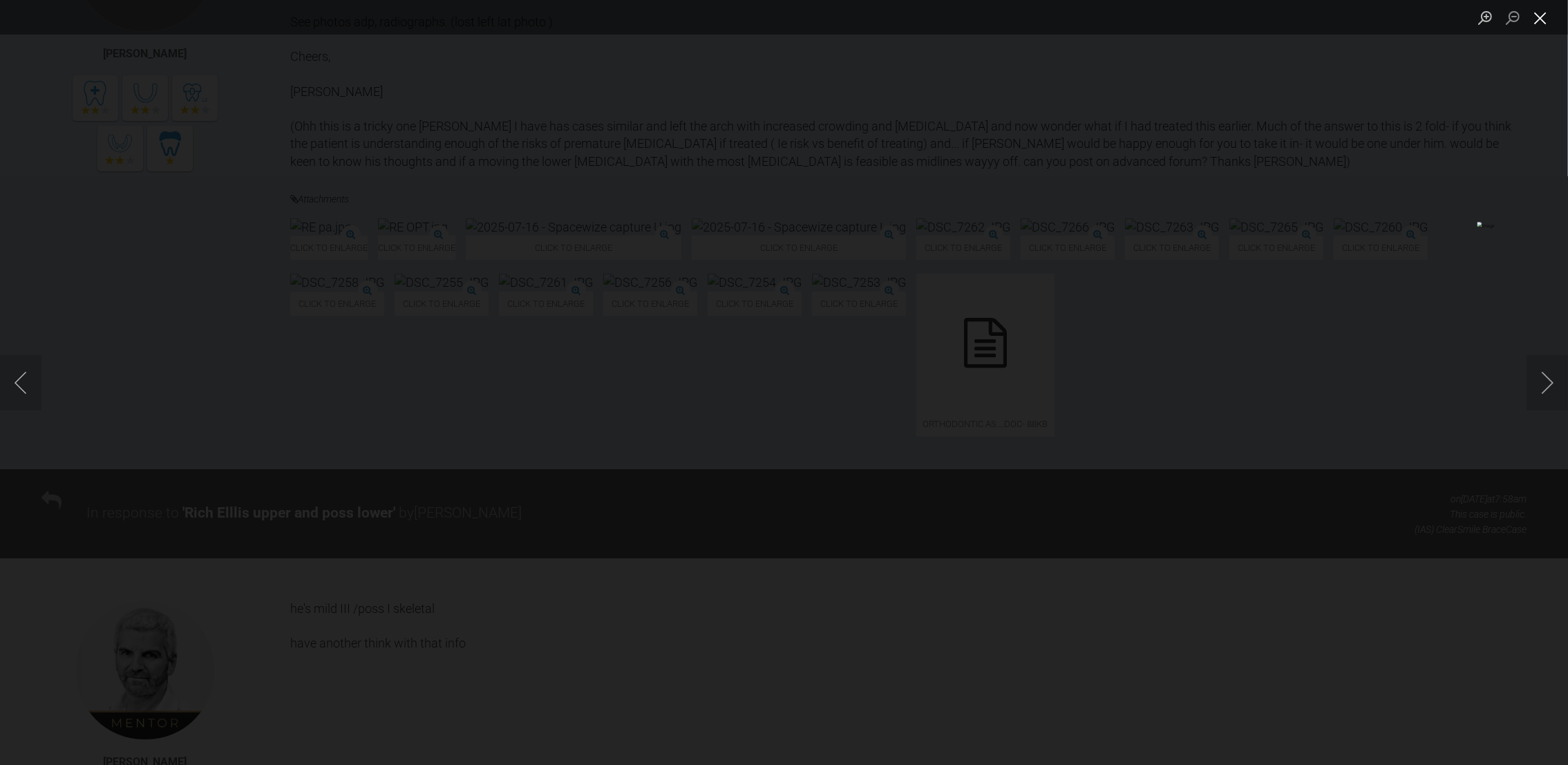
click at [1544, 22] on button "Close lightbox" at bounding box center [1540, 17] width 28 height 24
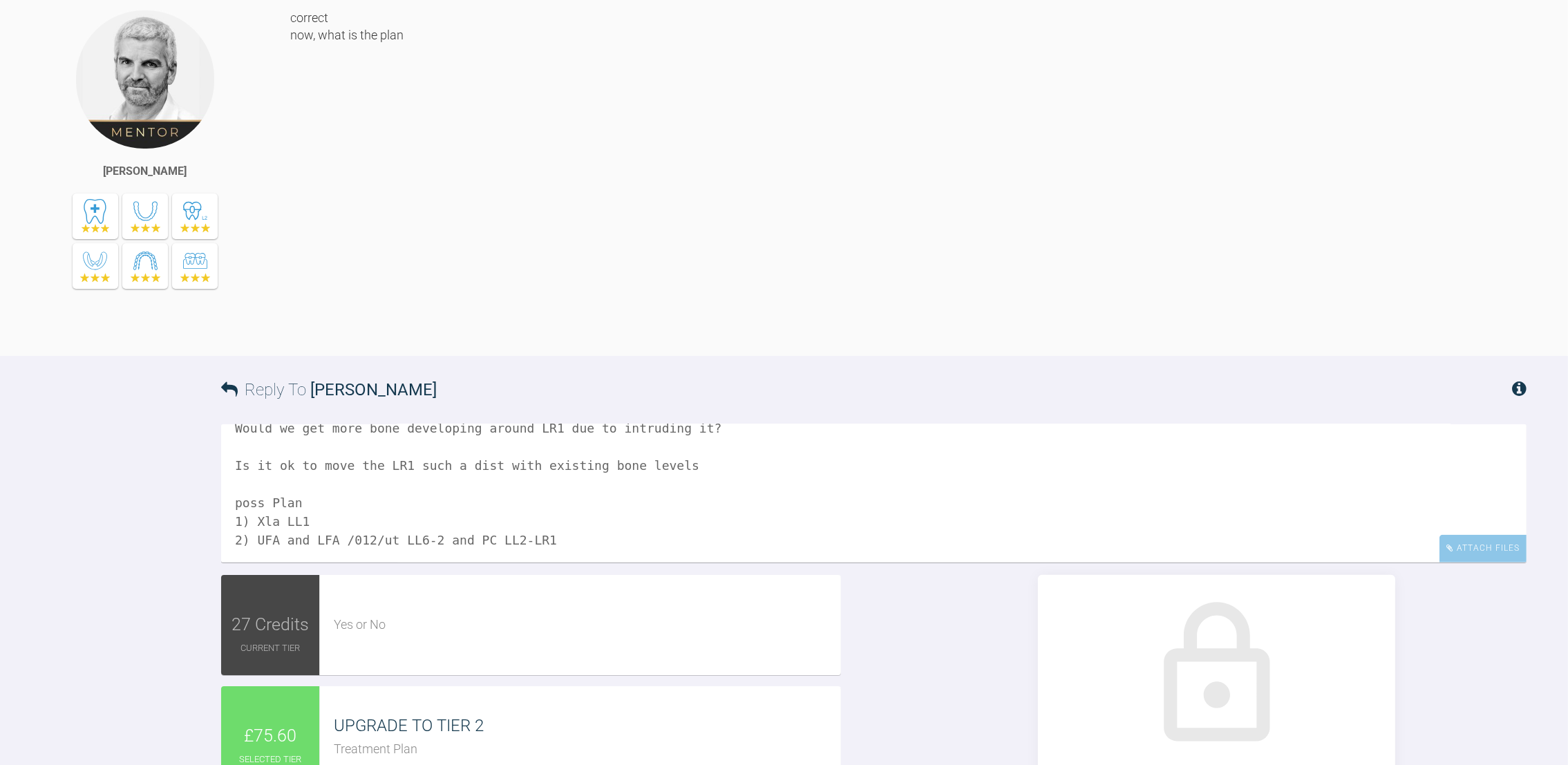
scroll to position [2416, 0]
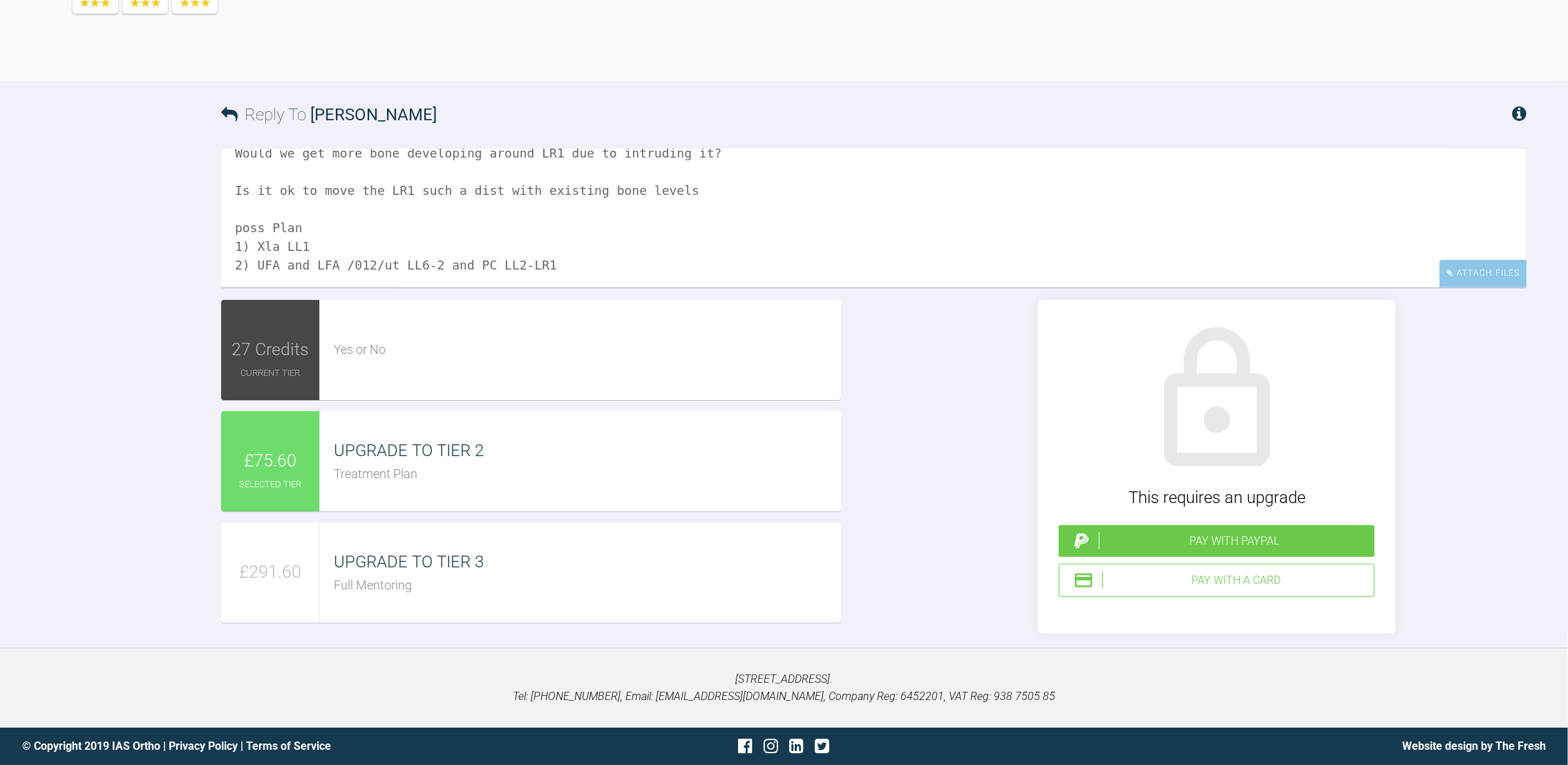
click at [1229, 587] on div "Pay with a Card" at bounding box center [1235, 581] width 266 height 18
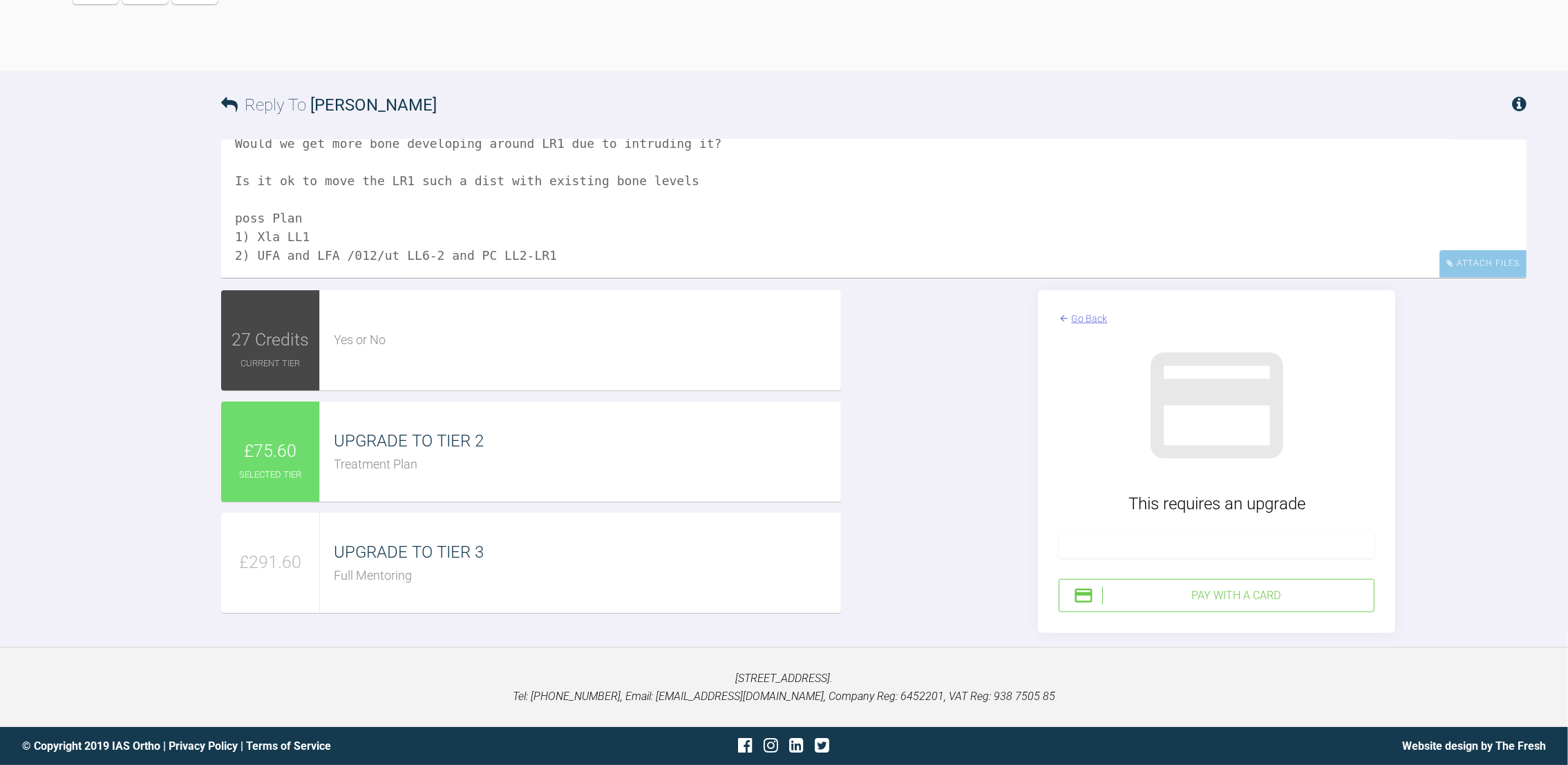
click at [1137, 546] on div at bounding box center [1216, 544] width 316 height 28
click at [1179, 604] on div "Pay with a Card" at bounding box center [1235, 595] width 266 height 18
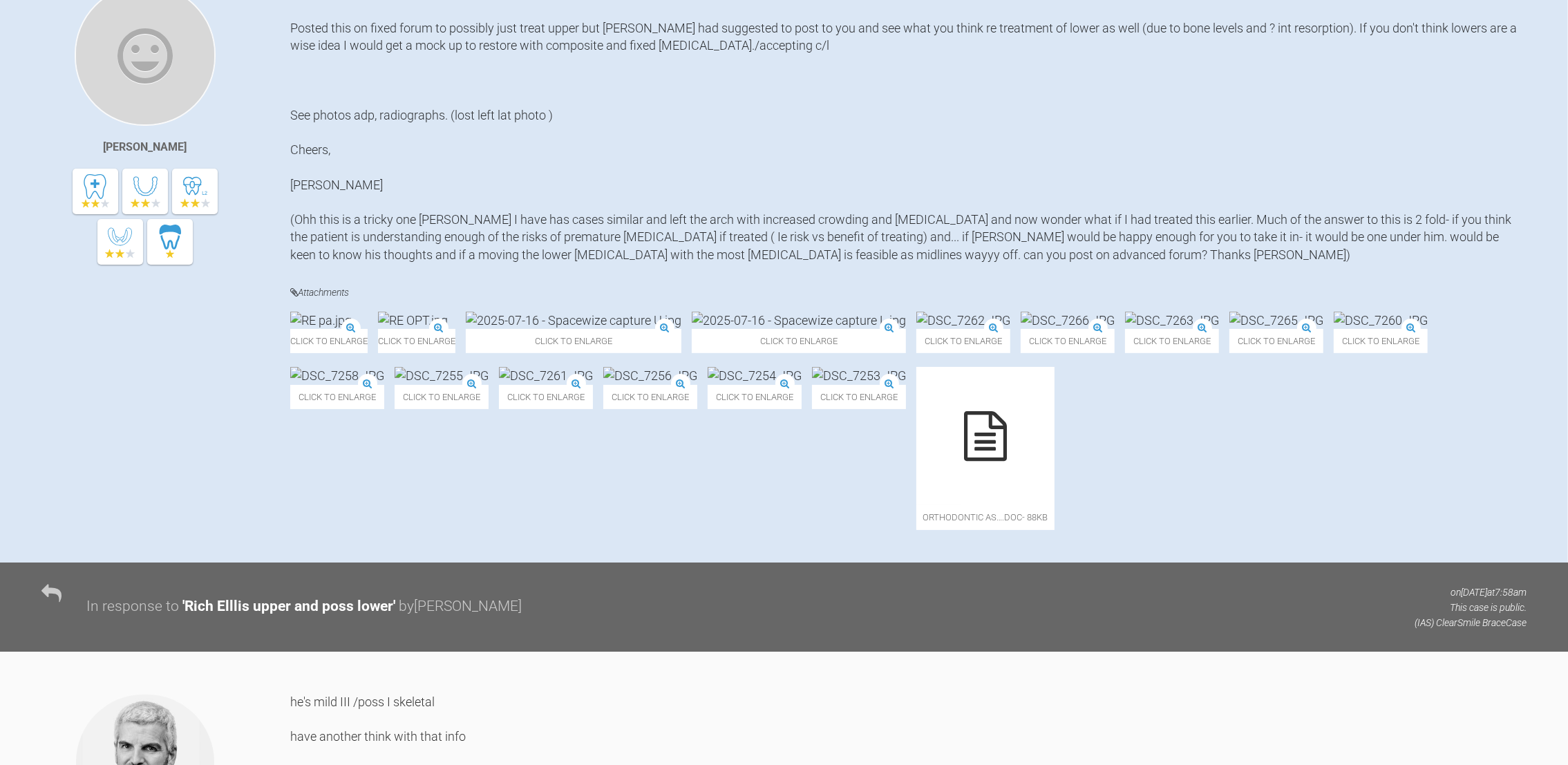
scroll to position [0, 0]
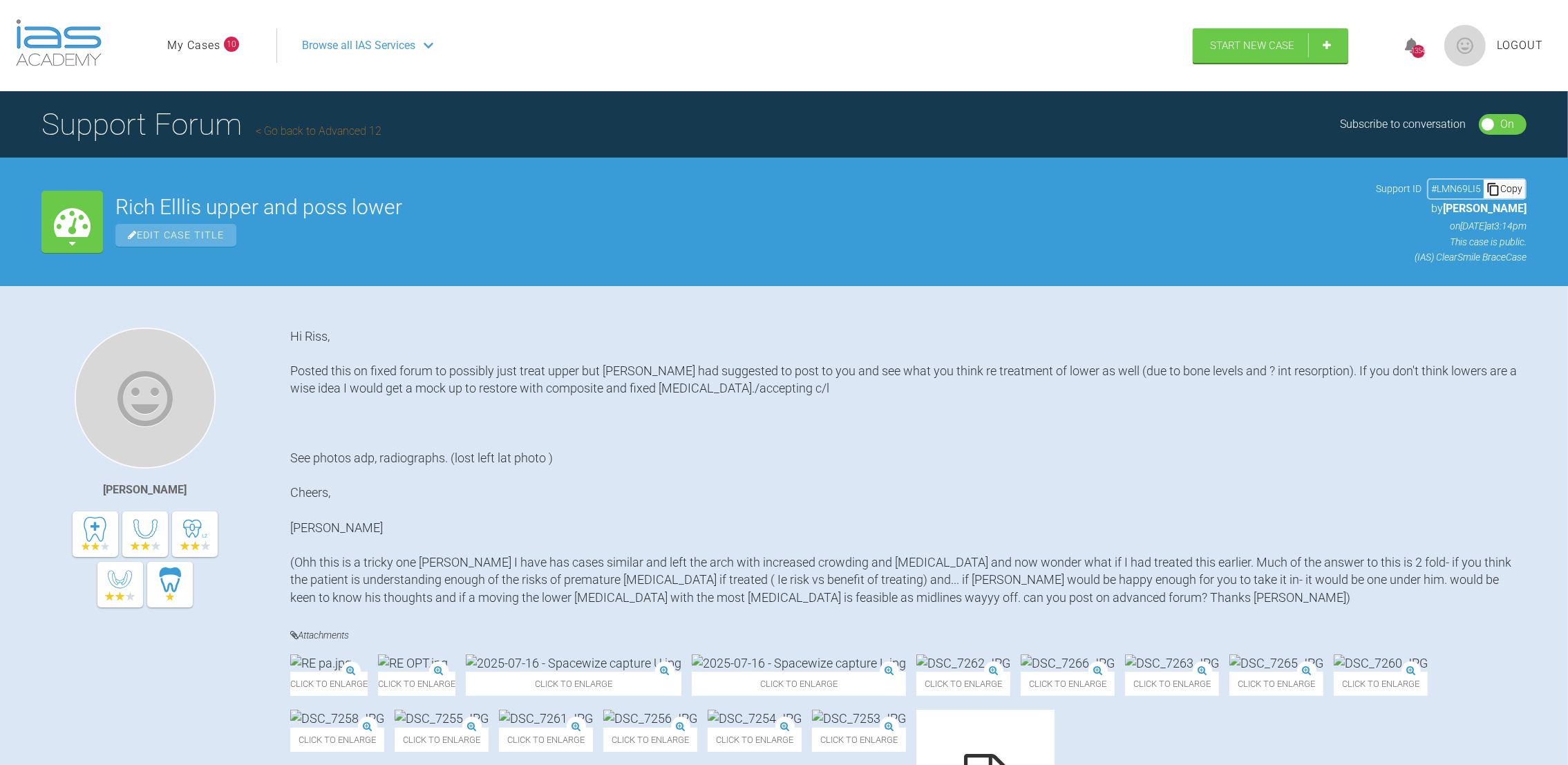
click at [192, 33] on ul "My Cases 10" at bounding box center [221, 46] width 109 height 34
click at [187, 44] on link "My Cases" at bounding box center [194, 46] width 53 height 18
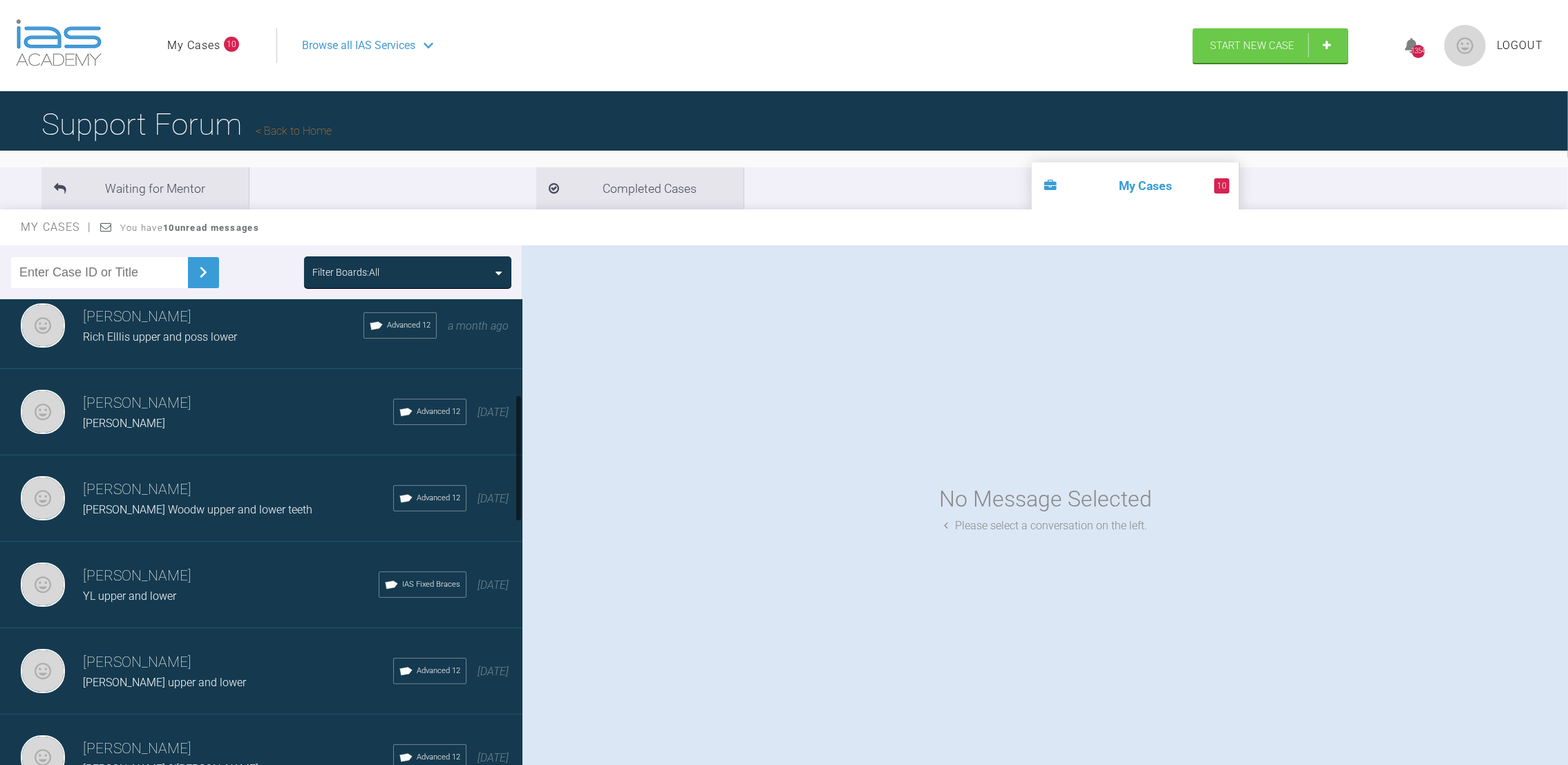
scroll to position [370, 0]
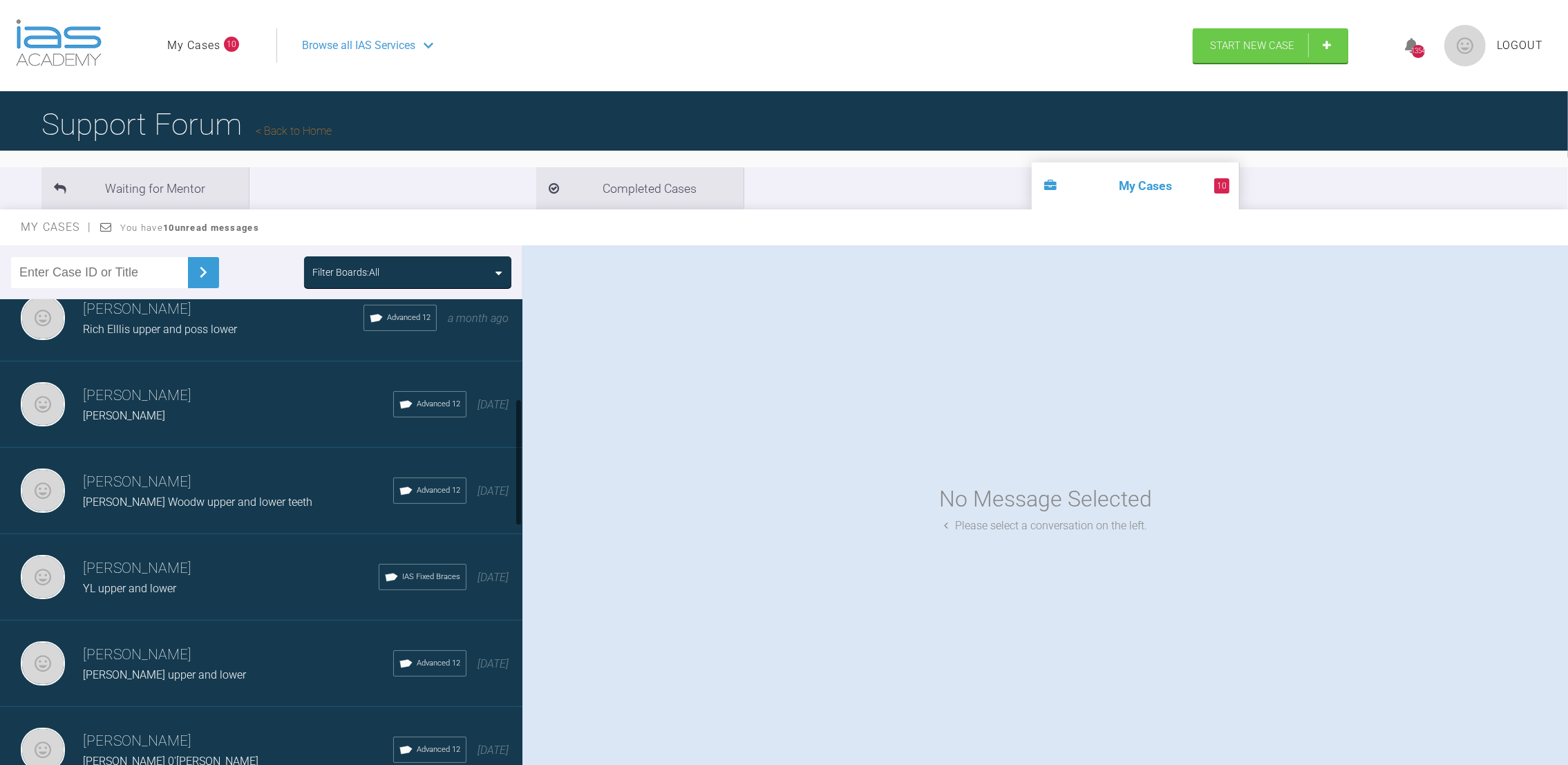
drag, startPoint x: 520, startPoint y: 353, endPoint x: 537, endPoint y: 453, distance: 101.4
click at [537, 453] on div "Filter Boards: All [PERSON_NAME] [PERSON_NAME] lower teeth IAS Fixed Braces [DA…" at bounding box center [784, 517] width 1568 height 545
click at [219, 471] on h3 "[PERSON_NAME]" at bounding box center [238, 482] width 310 height 24
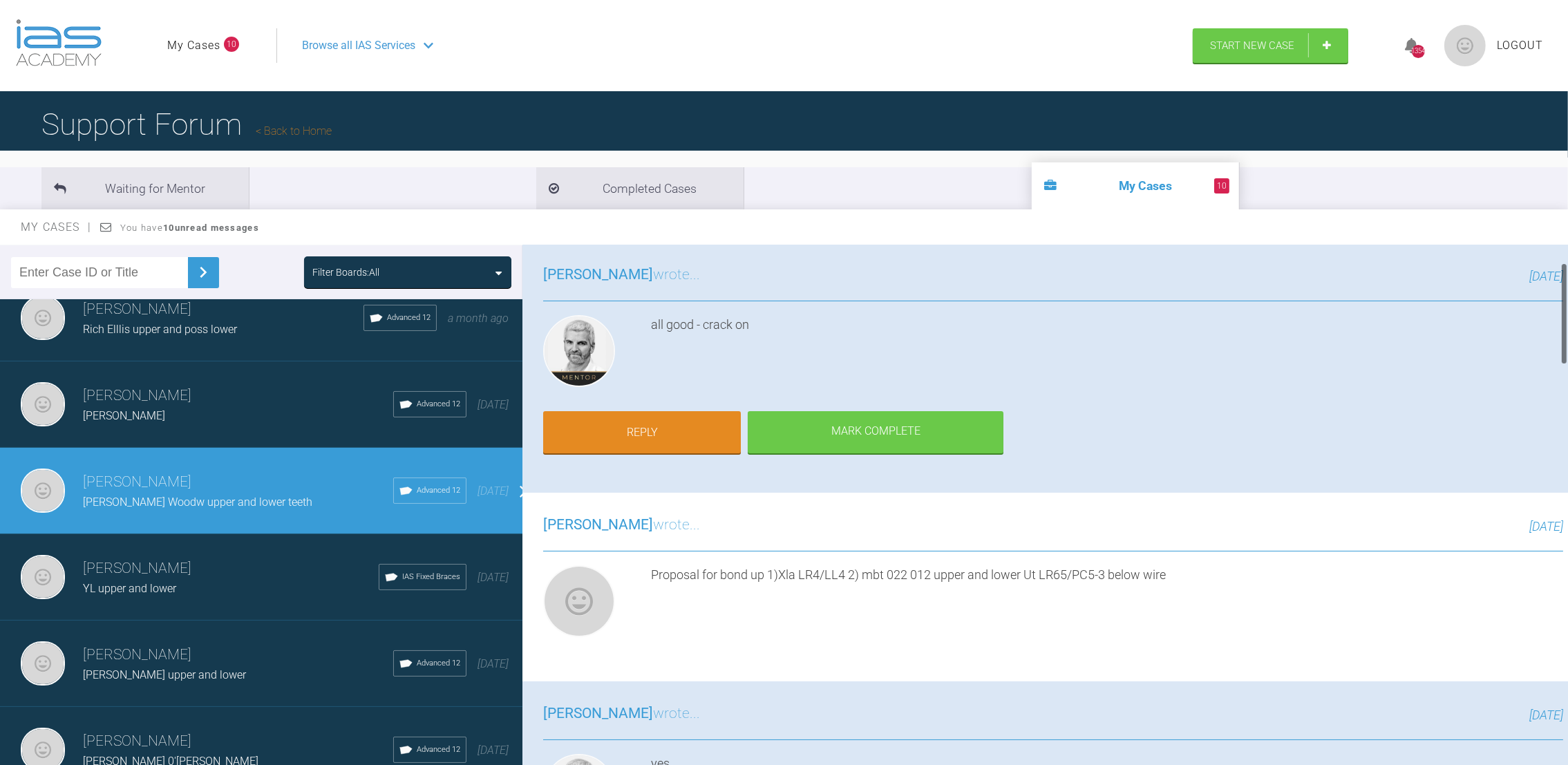
scroll to position [0, 0]
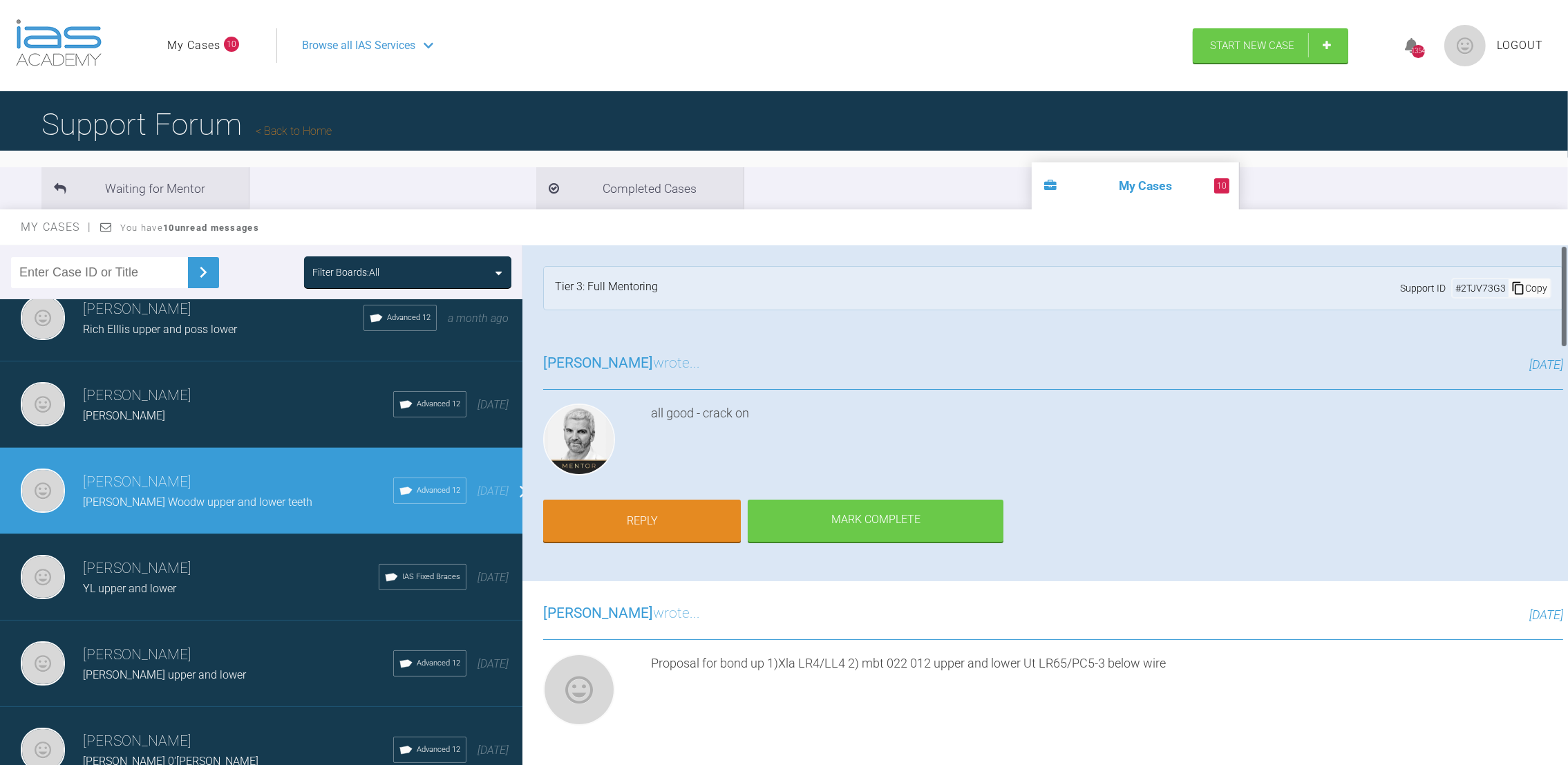
drag, startPoint x: 1564, startPoint y: 286, endPoint x: 1572, endPoint y: 244, distance: 42.8
click at [1567, 244] on html "My Cases 10 Logout Browse all IAS Services Start New Case 1354 Logout Support F…" at bounding box center [784, 454] width 1568 height 908
drag, startPoint x: 515, startPoint y: 436, endPoint x: 515, endPoint y: 484, distance: 48.0
click at [515, 484] on div at bounding box center [518, 535] width 7 height 471
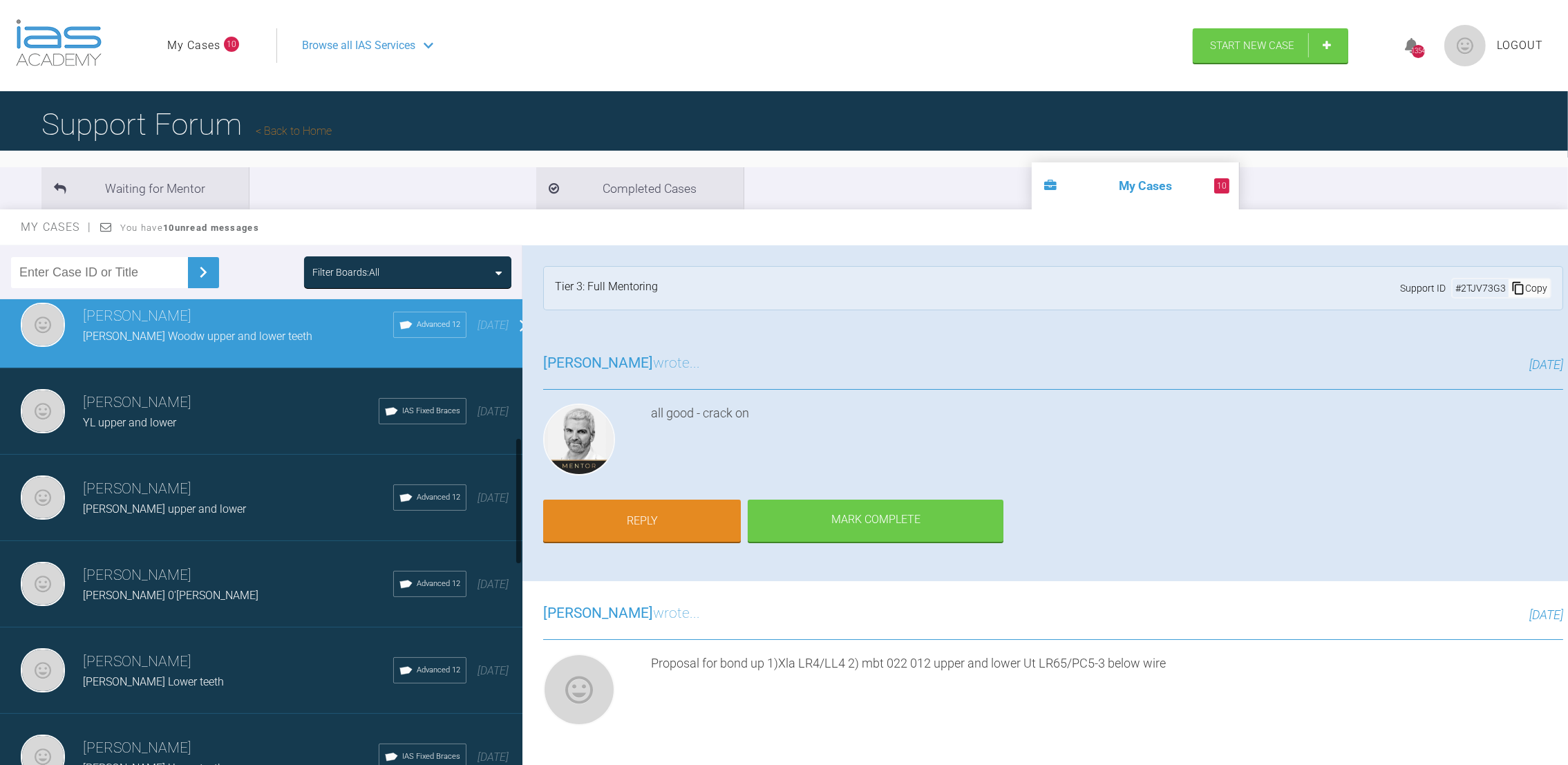
scroll to position [540, 0]
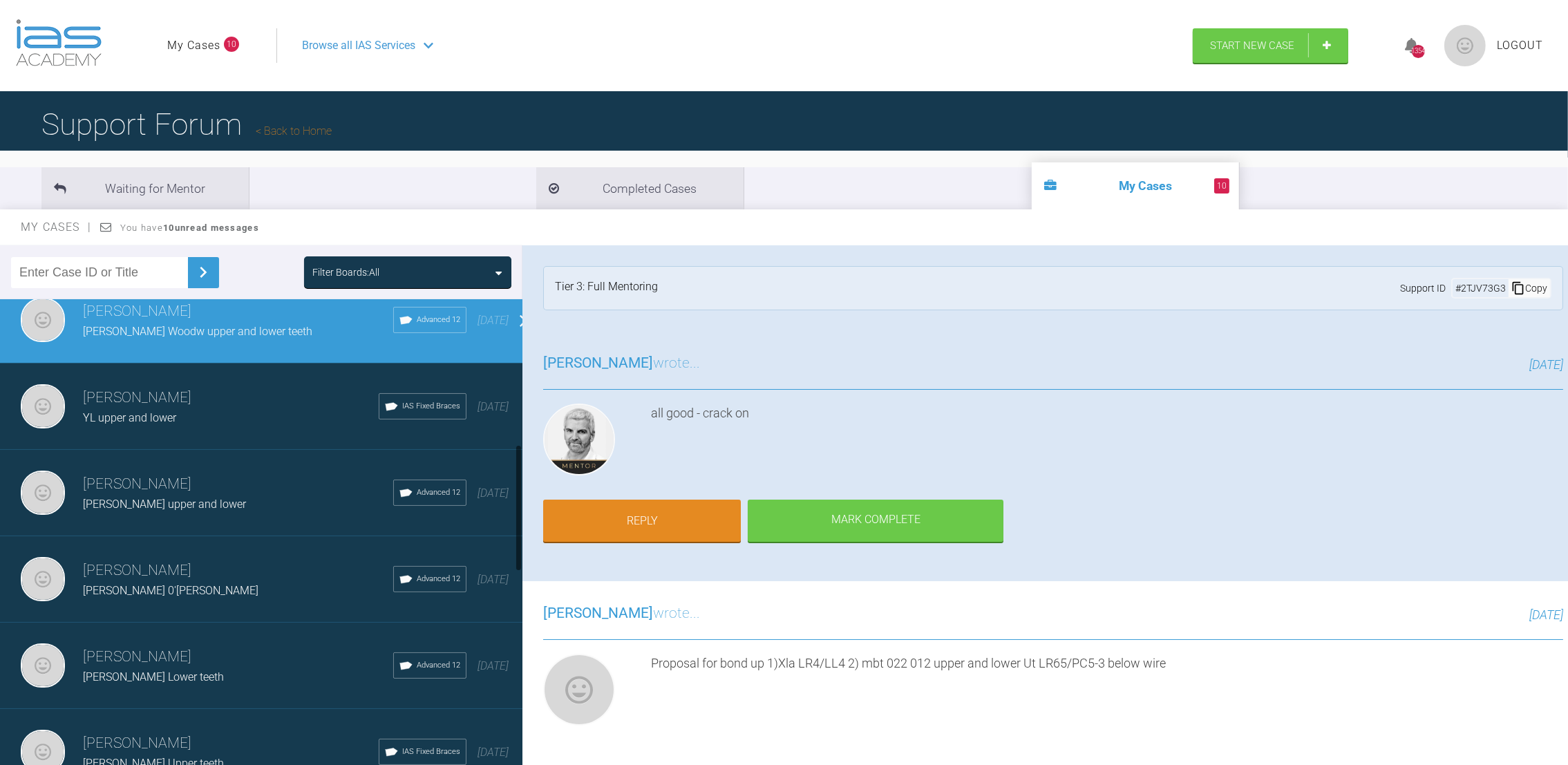
drag, startPoint x: 515, startPoint y: 449, endPoint x: 517, endPoint y: 494, distance: 45.0
click at [517, 494] on div at bounding box center [518, 508] width 5 height 127
click at [186, 478] on h3 "[PERSON_NAME]" at bounding box center [238, 484] width 310 height 24
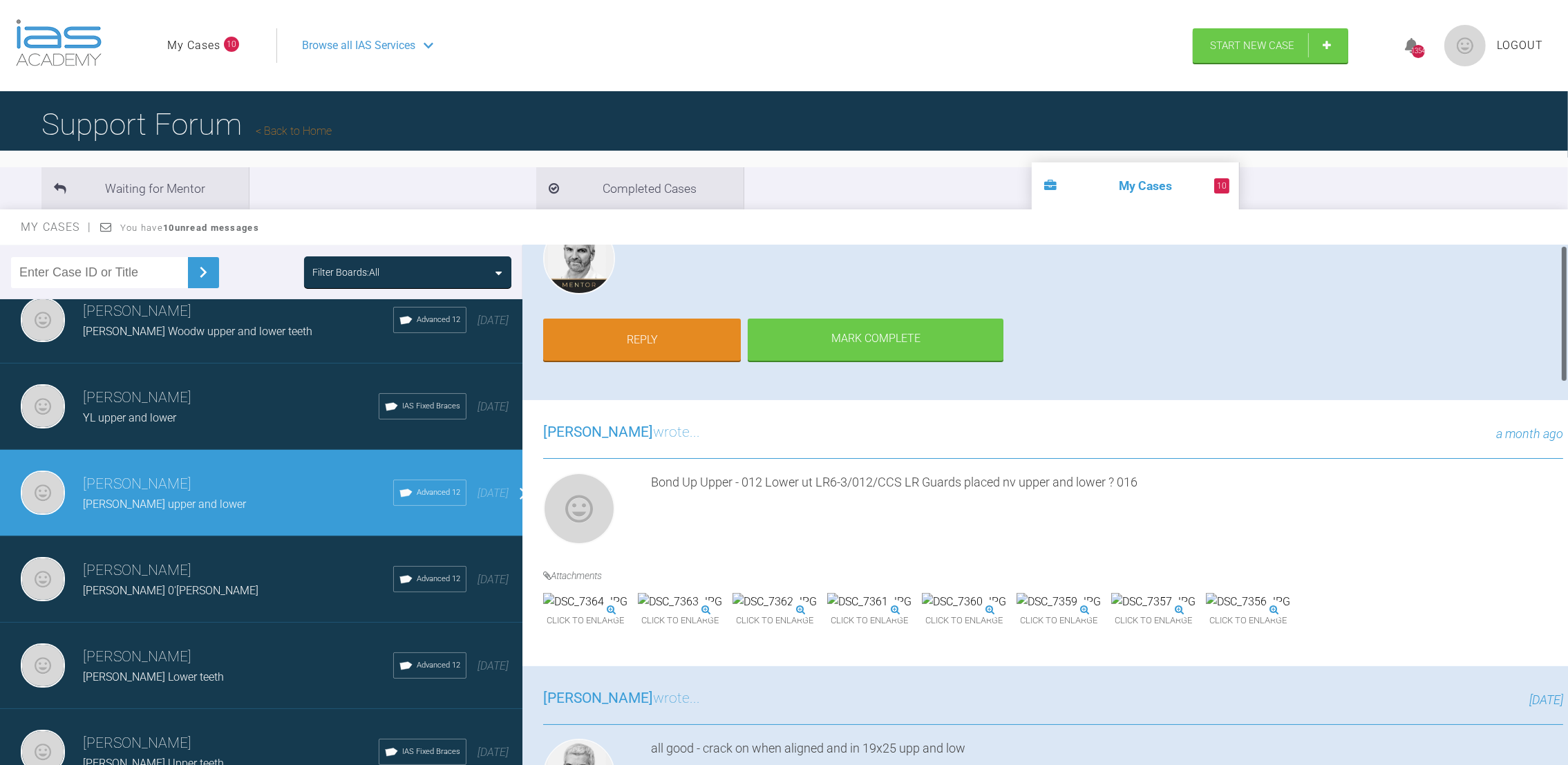
scroll to position [0, 0]
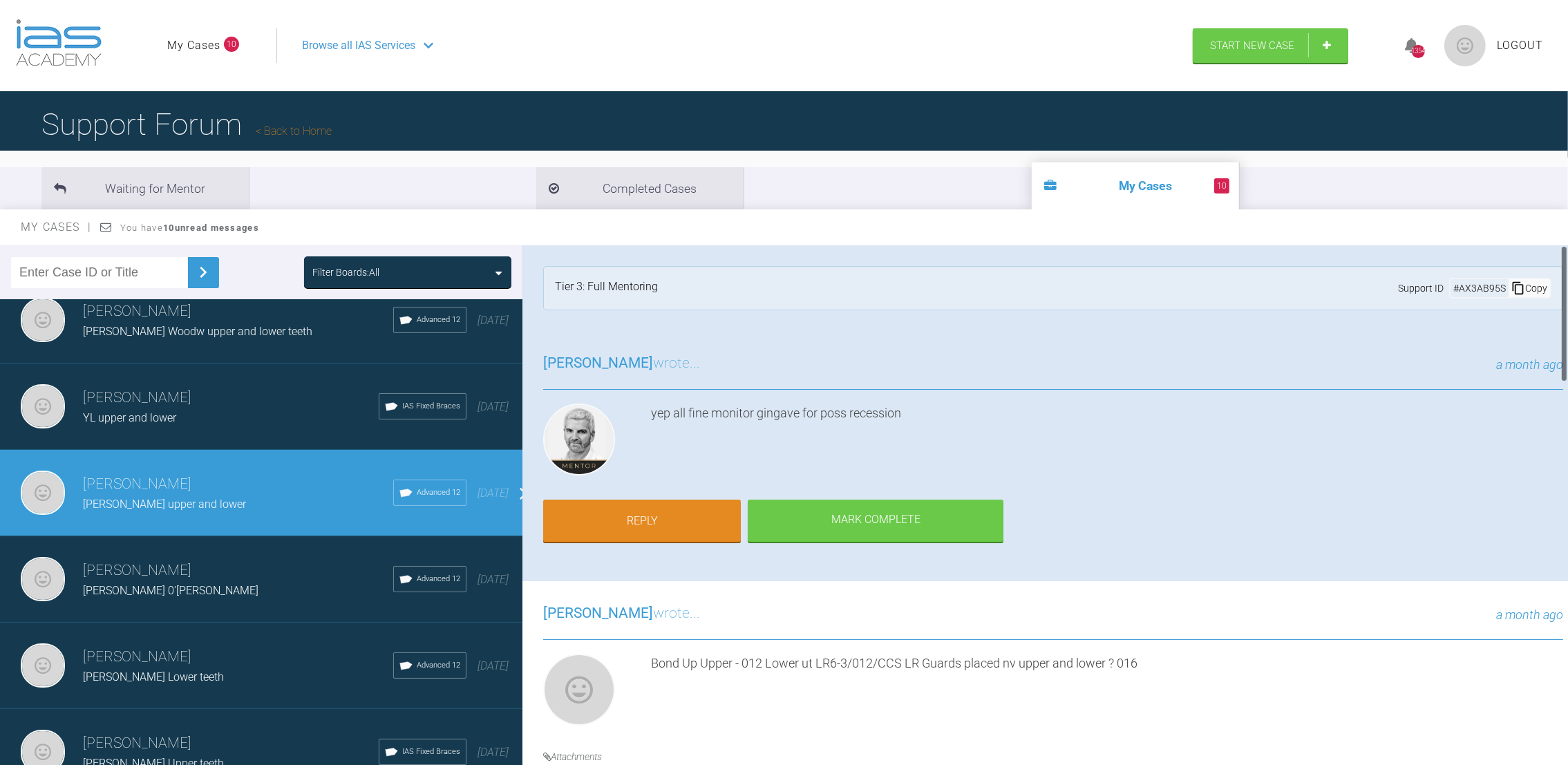
drag, startPoint x: 1564, startPoint y: 286, endPoint x: 1565, endPoint y: 252, distance: 34.0
click at [1565, 252] on div at bounding box center [1564, 313] width 5 height 137
click at [175, 560] on h3 "[PERSON_NAME]" at bounding box center [238, 571] width 310 height 24
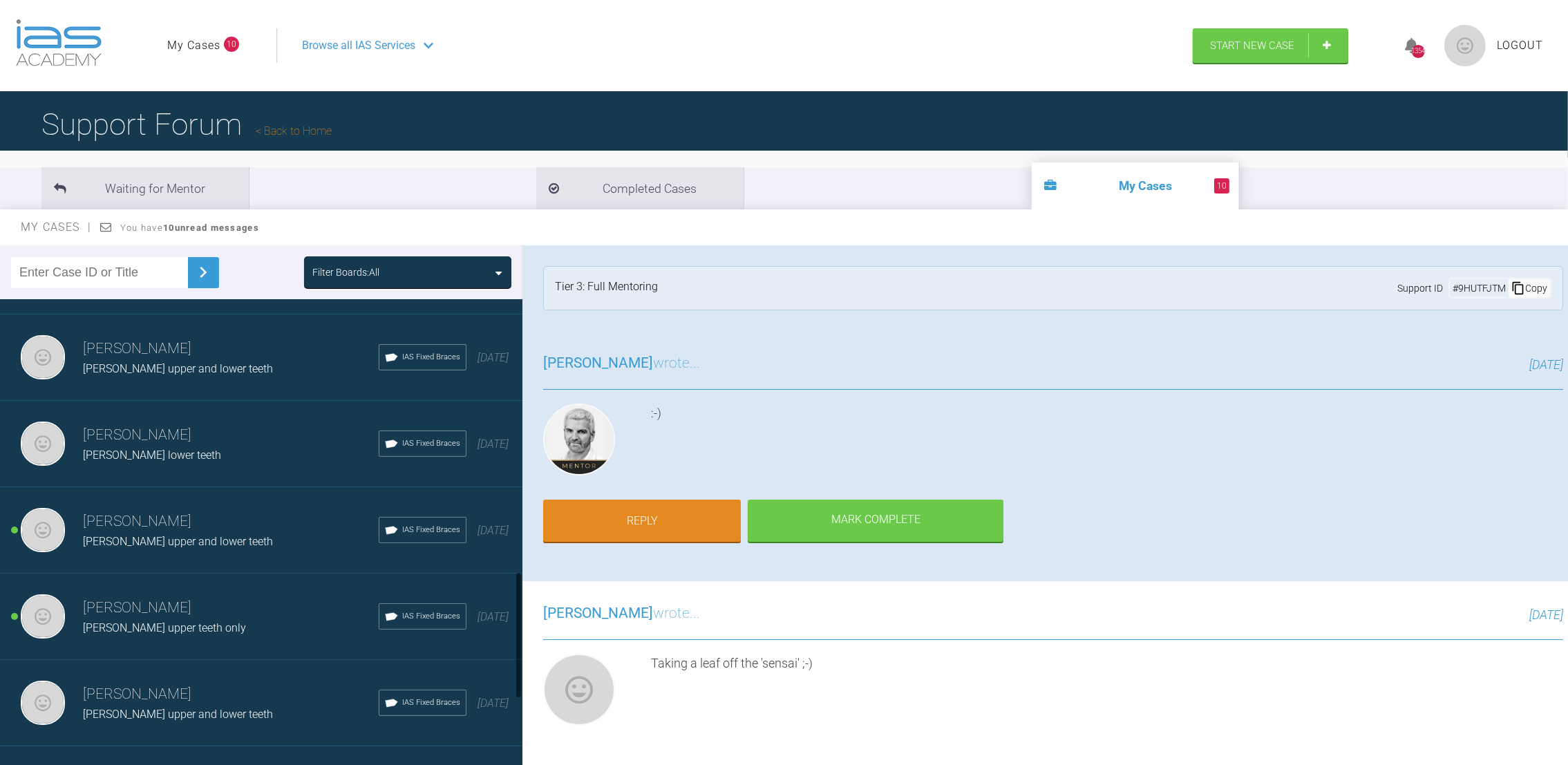
scroll to position [1034, 0]
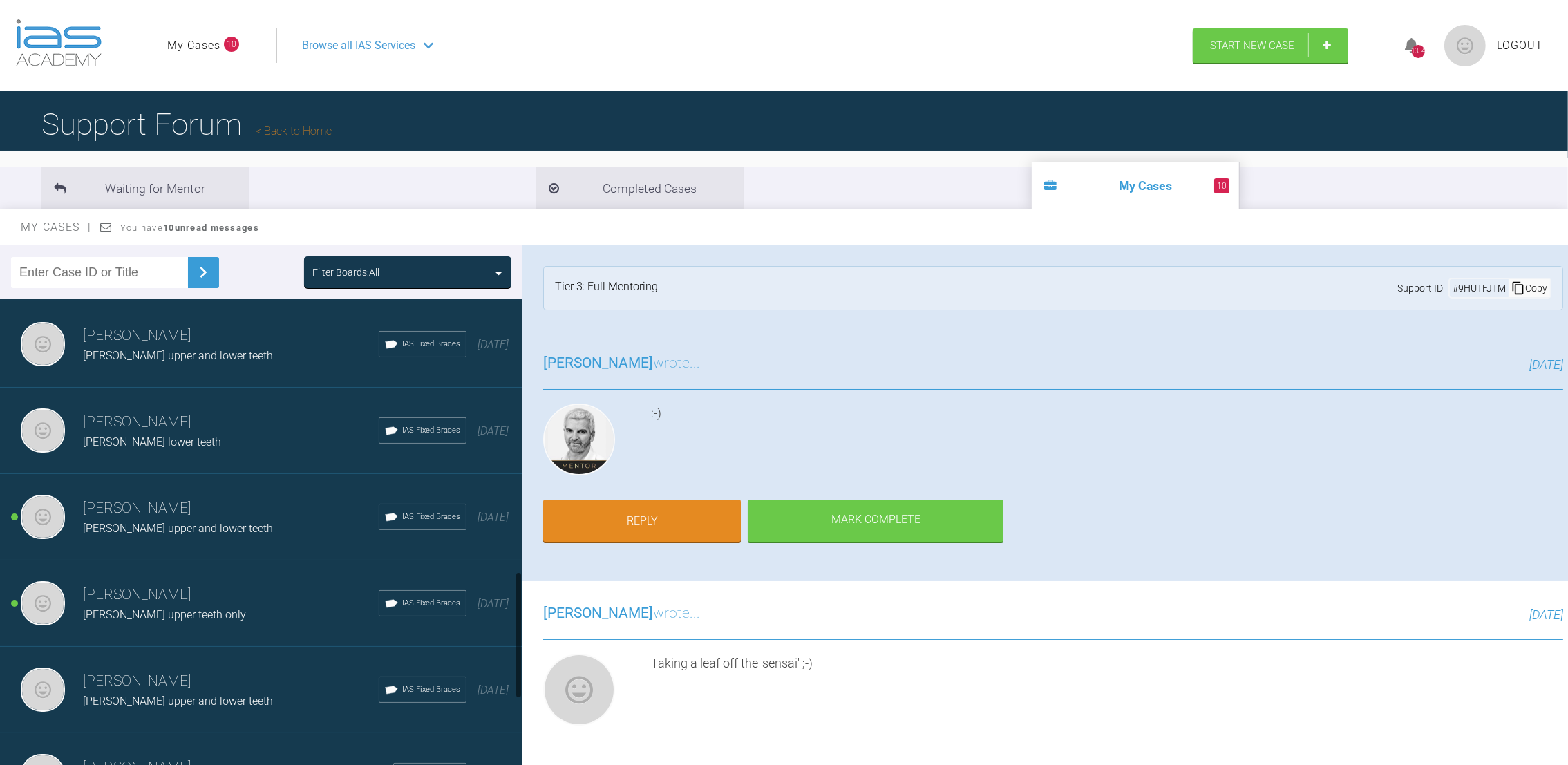
drag, startPoint x: 517, startPoint y: 527, endPoint x: 546, endPoint y: 658, distance: 134.2
click at [546, 658] on div "Filter Boards: All [PERSON_NAME] [PERSON_NAME] lower teeth IAS Fixed Braces [DA…" at bounding box center [784, 517] width 1568 height 545
click at [156, 503] on h3 "[PERSON_NAME]" at bounding box center [230, 508] width 296 height 24
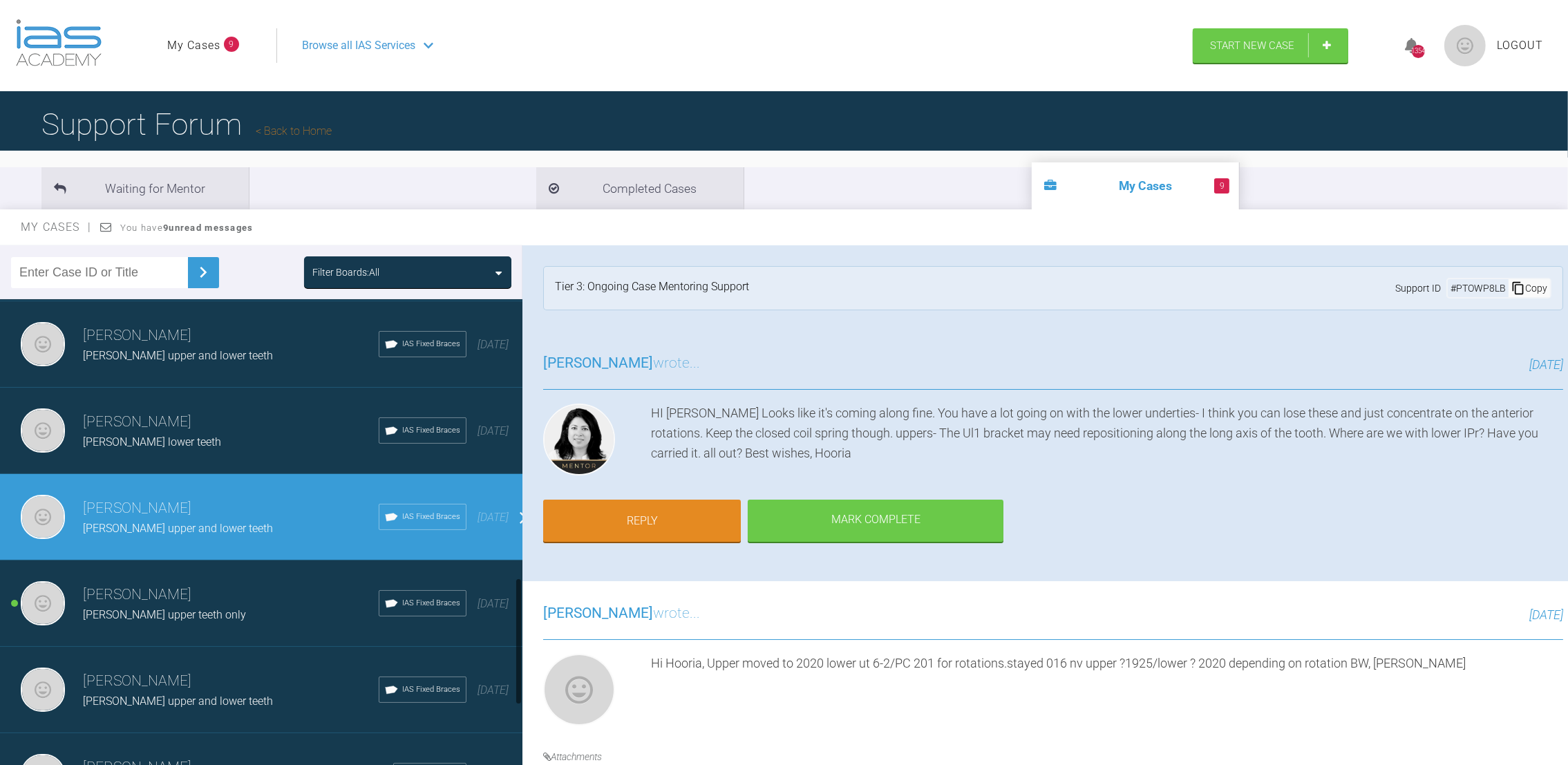
click at [516, 606] on div at bounding box center [518, 640] width 5 height 127
click at [181, 585] on h3 "[PERSON_NAME]" at bounding box center [230, 594] width 296 height 24
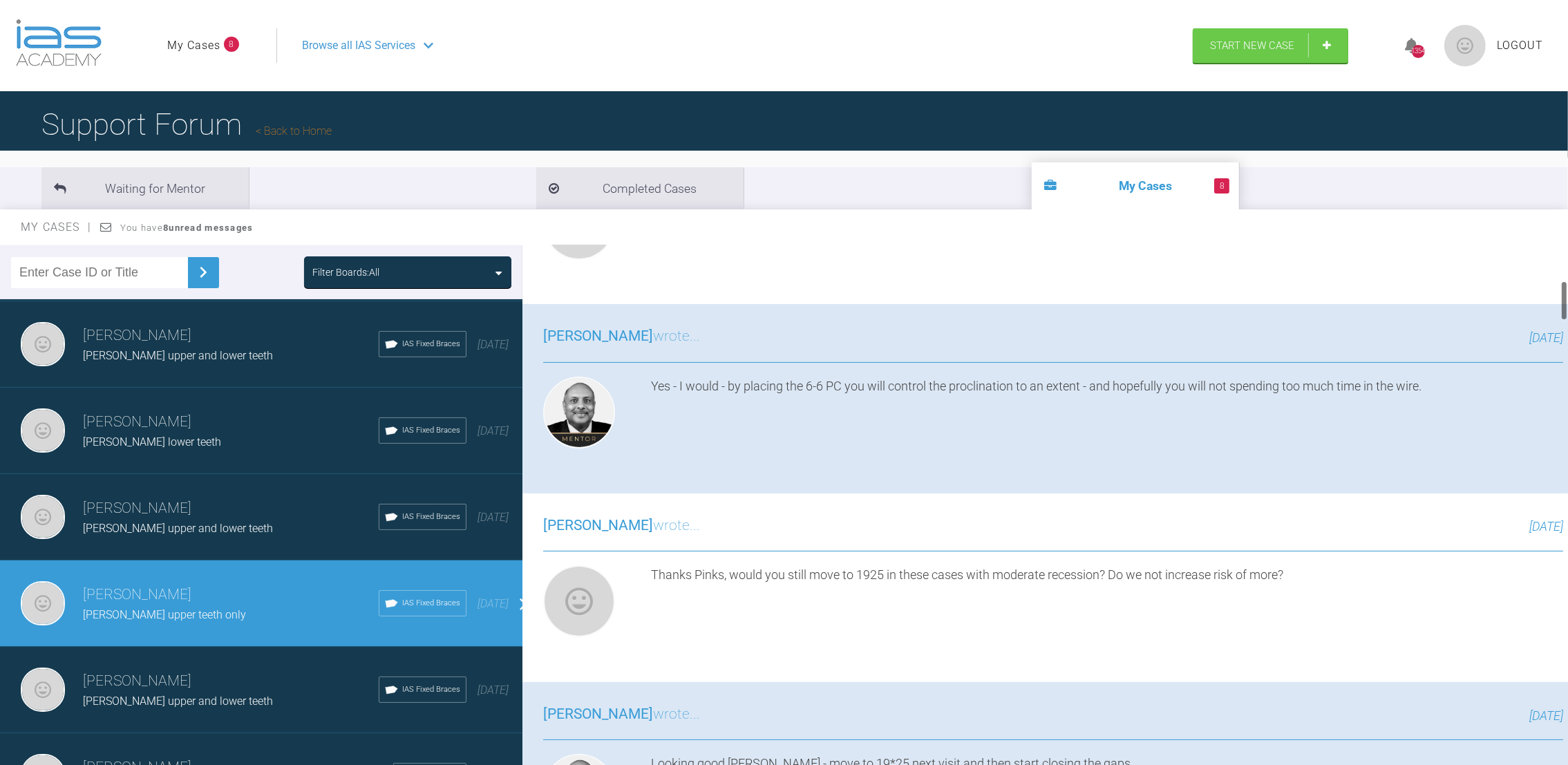
scroll to position [484, 0]
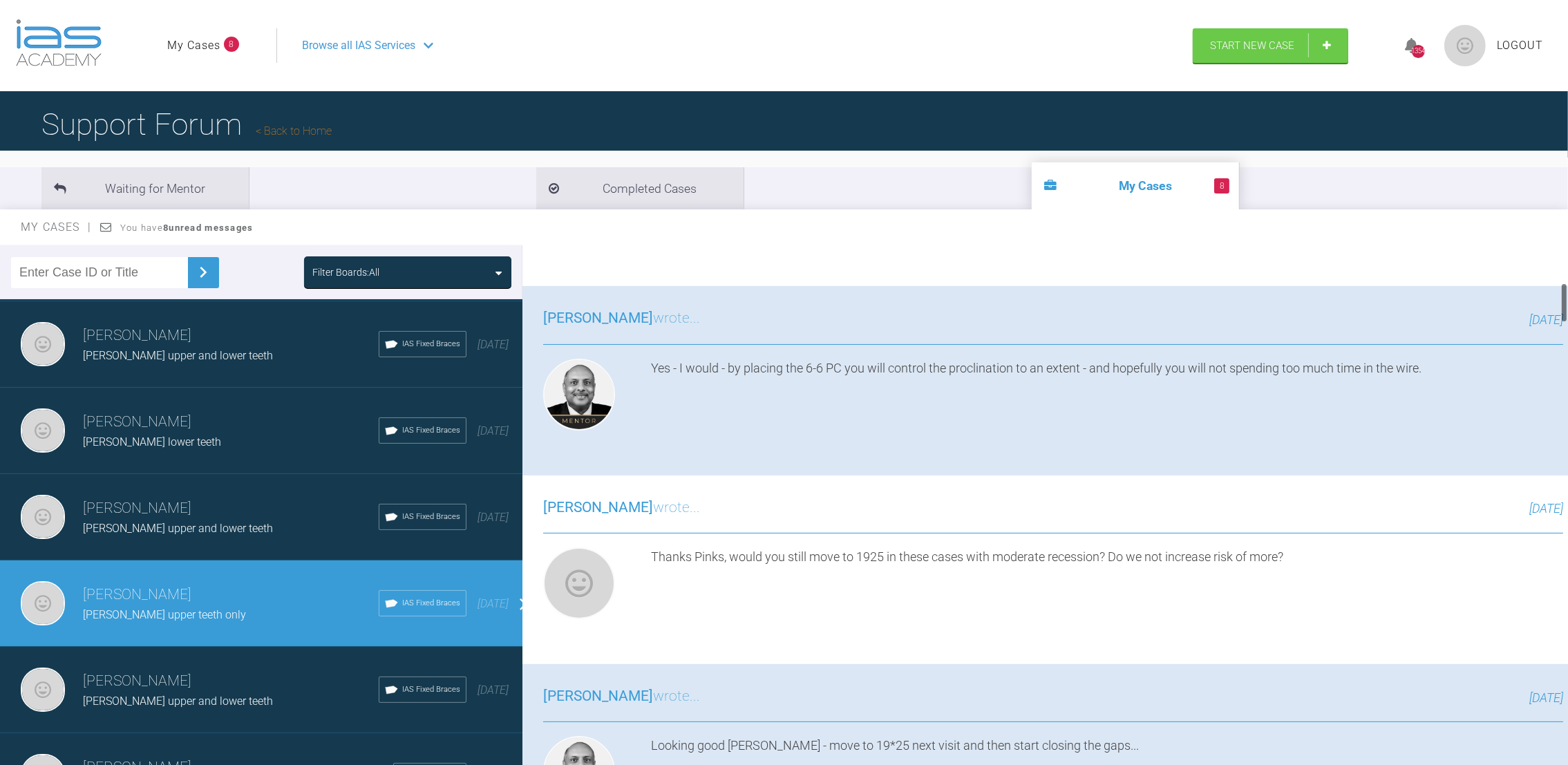
drag, startPoint x: 1562, startPoint y: 266, endPoint x: 1564, endPoint y: 303, distance: 37.1
click at [1564, 303] on div at bounding box center [1564, 303] width 5 height 40
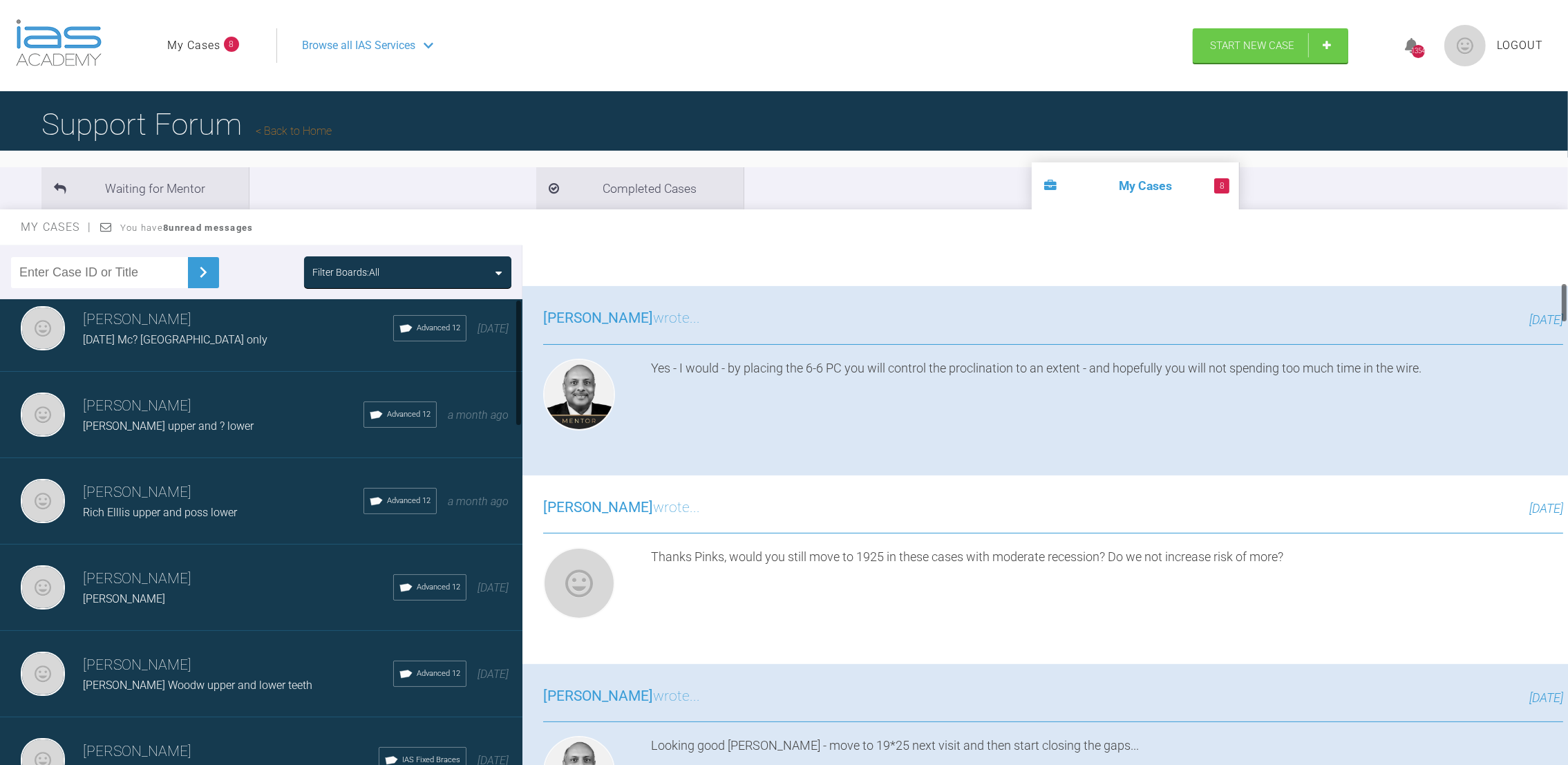
scroll to position [0, 0]
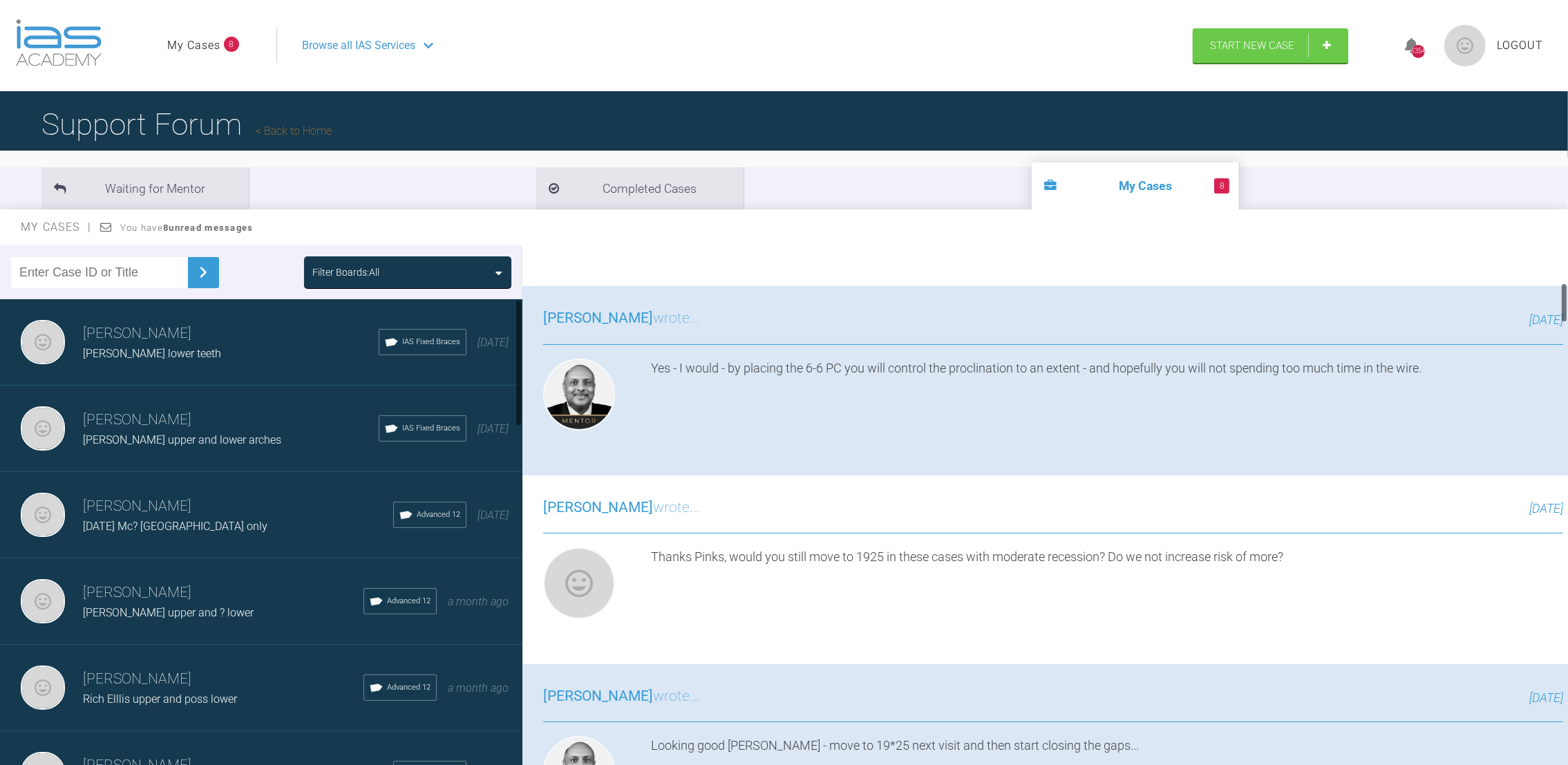
drag, startPoint x: 517, startPoint y: 604, endPoint x: 529, endPoint y: 298, distance: 306.2
click at [529, 298] on div "Filter Boards: All [PERSON_NAME] [PERSON_NAME] lower teeth IAS Fixed Braces [DA…" at bounding box center [784, 517] width 1568 height 545
click at [1516, 51] on span "Logout" at bounding box center [1520, 46] width 46 height 18
